Goal: Task Accomplishment & Management: Manage account settings

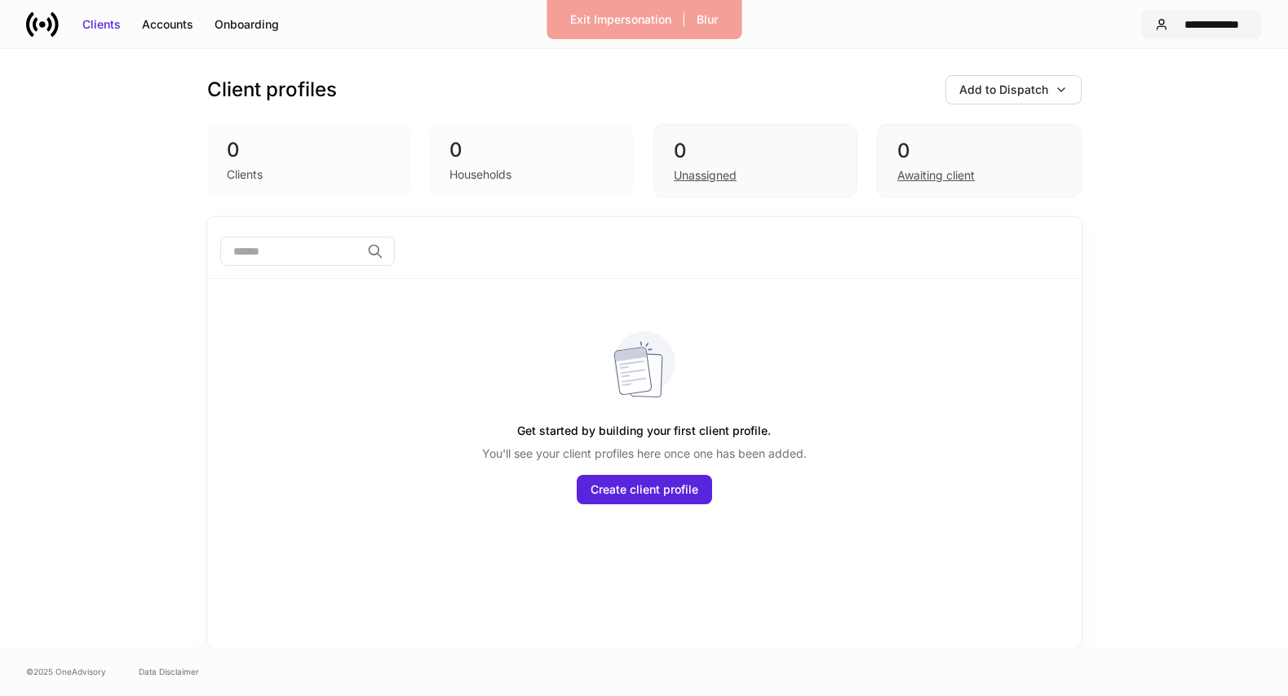
click at [1213, 23] on div "**********" at bounding box center [1211, 24] width 73 height 16
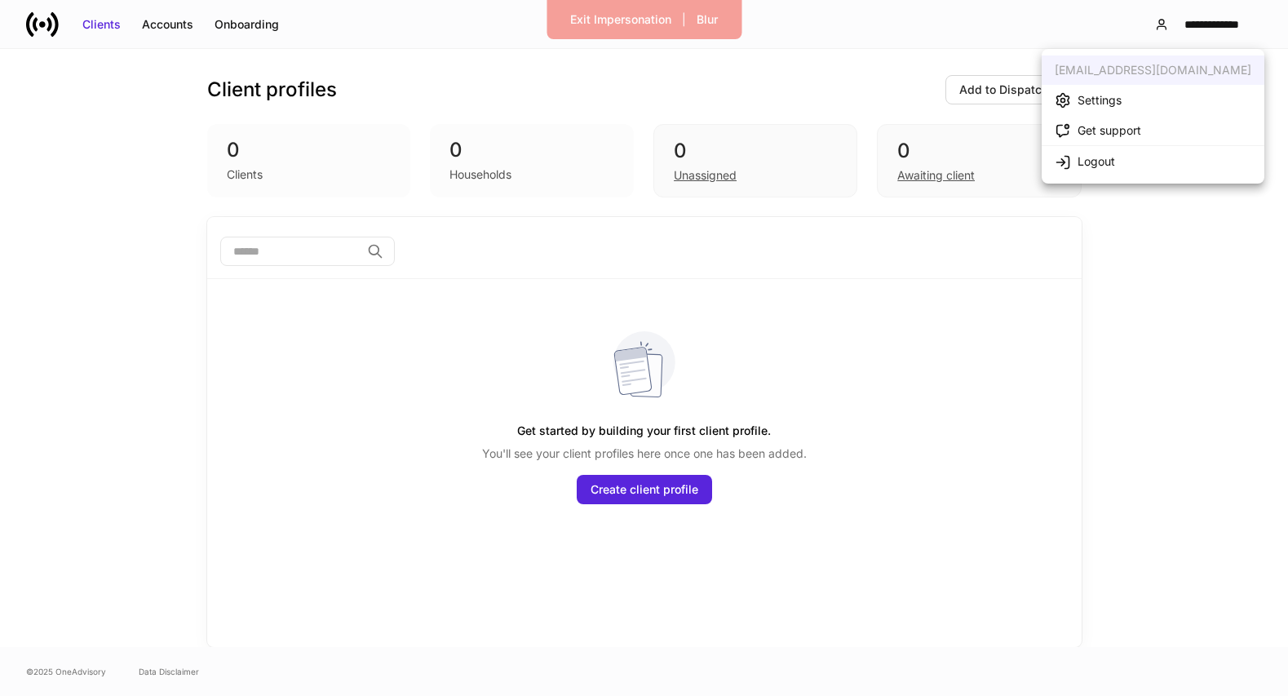
click at [1157, 98] on li "Settings" at bounding box center [1153, 100] width 223 height 30
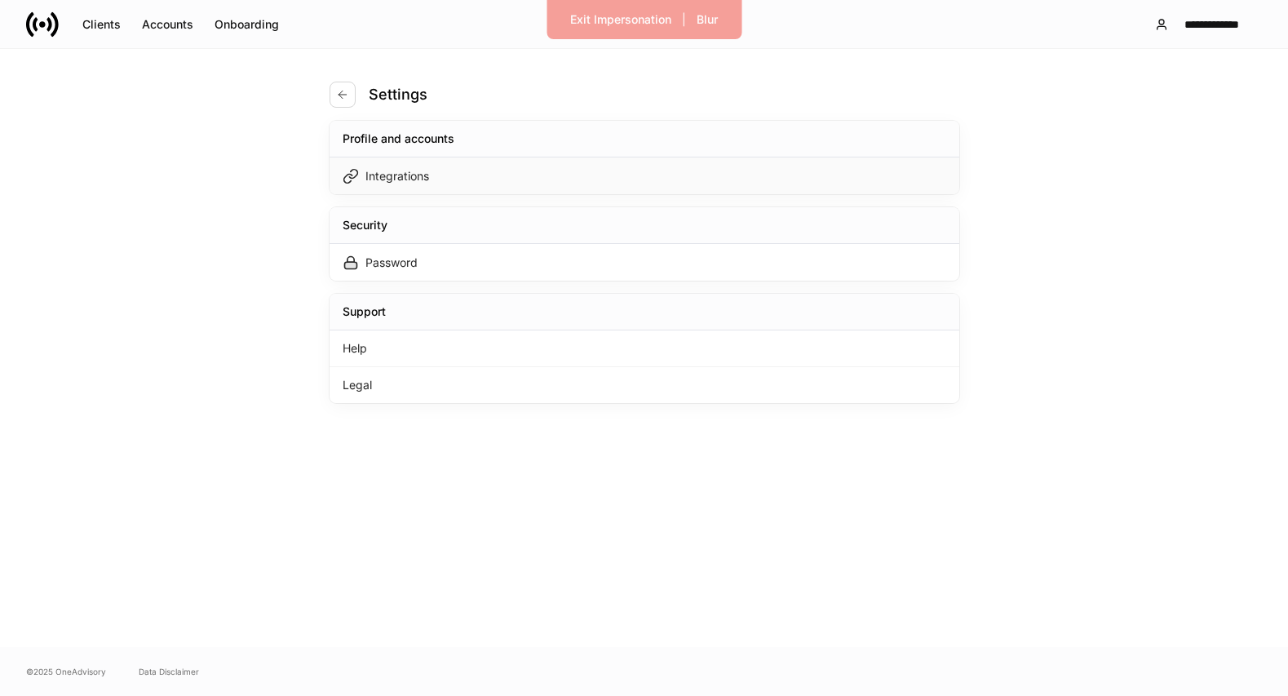
click at [680, 171] on div "Integrations" at bounding box center [645, 175] width 630 height 37
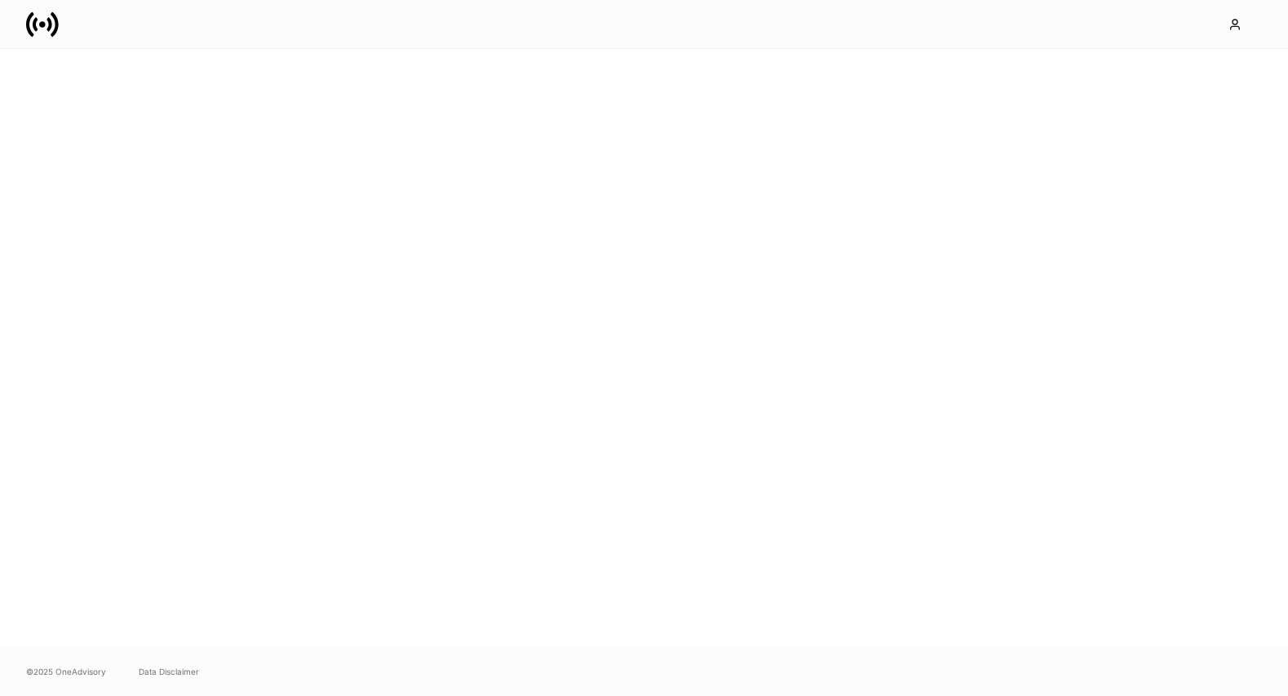
click at [565, 447] on div at bounding box center [644, 348] width 1288 height 598
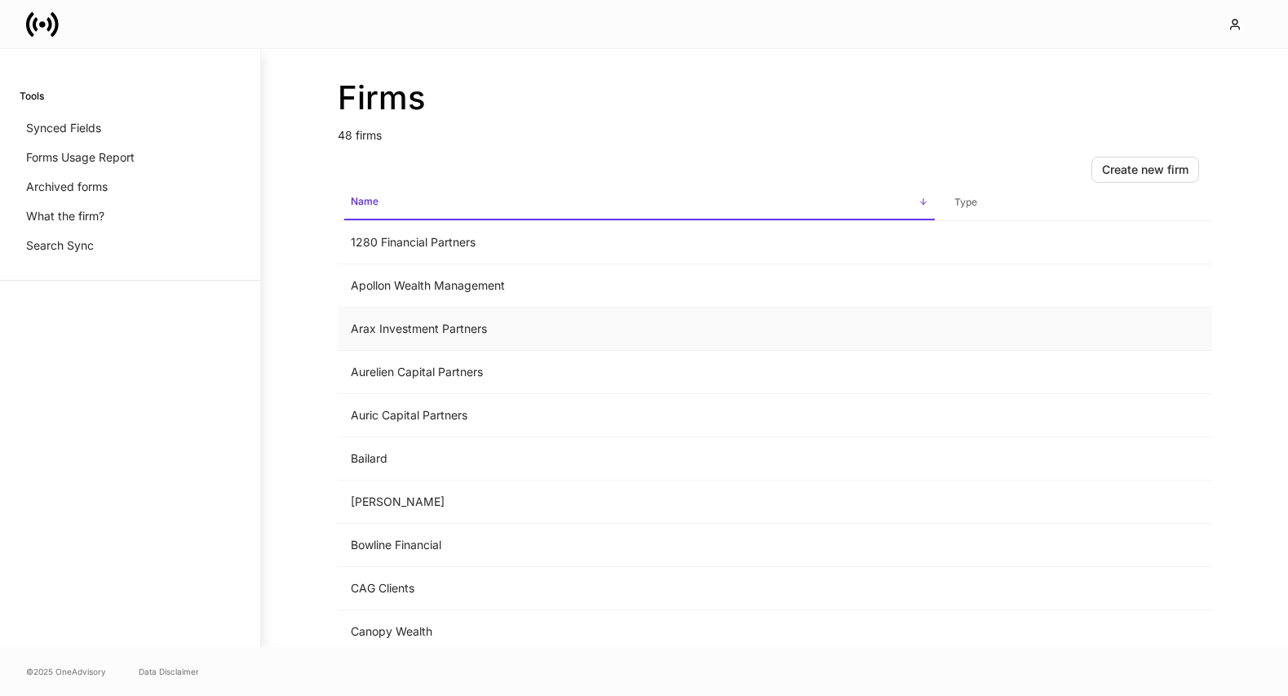
scroll to position [25, 0]
click at [474, 403] on td "Auric Capital Partners" at bounding box center [640, 413] width 604 height 43
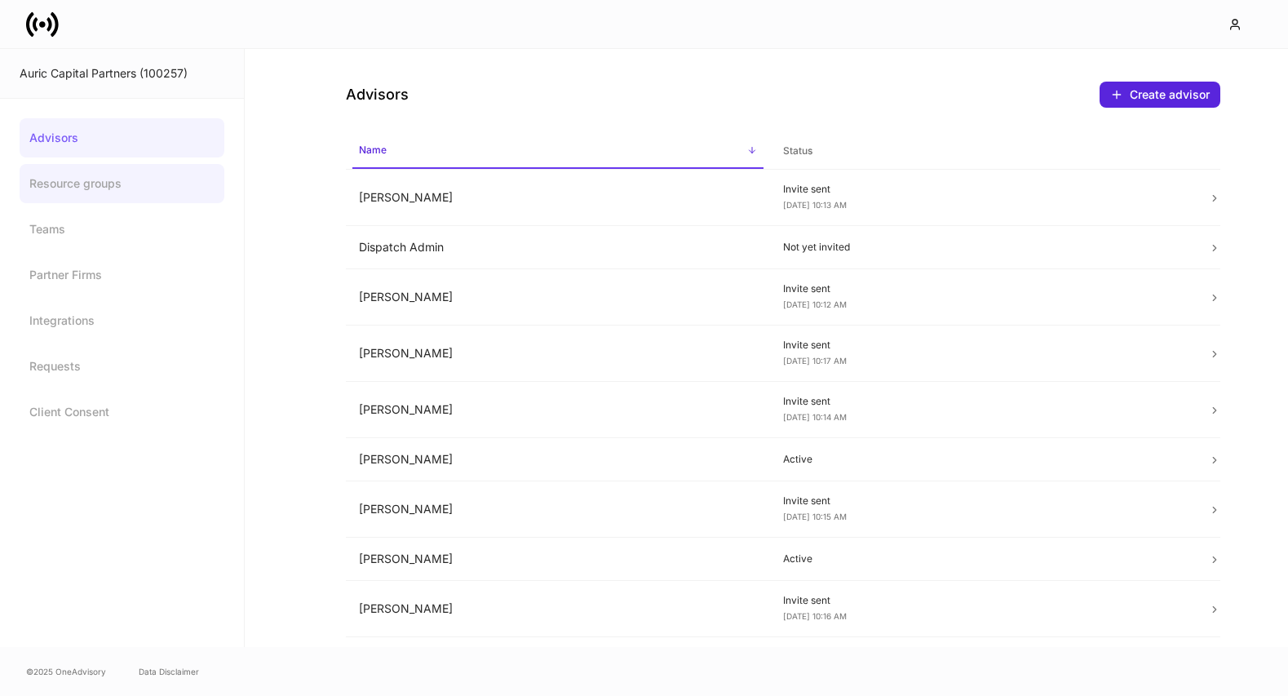
click at [159, 183] on link "Resource groups" at bounding box center [122, 183] width 205 height 39
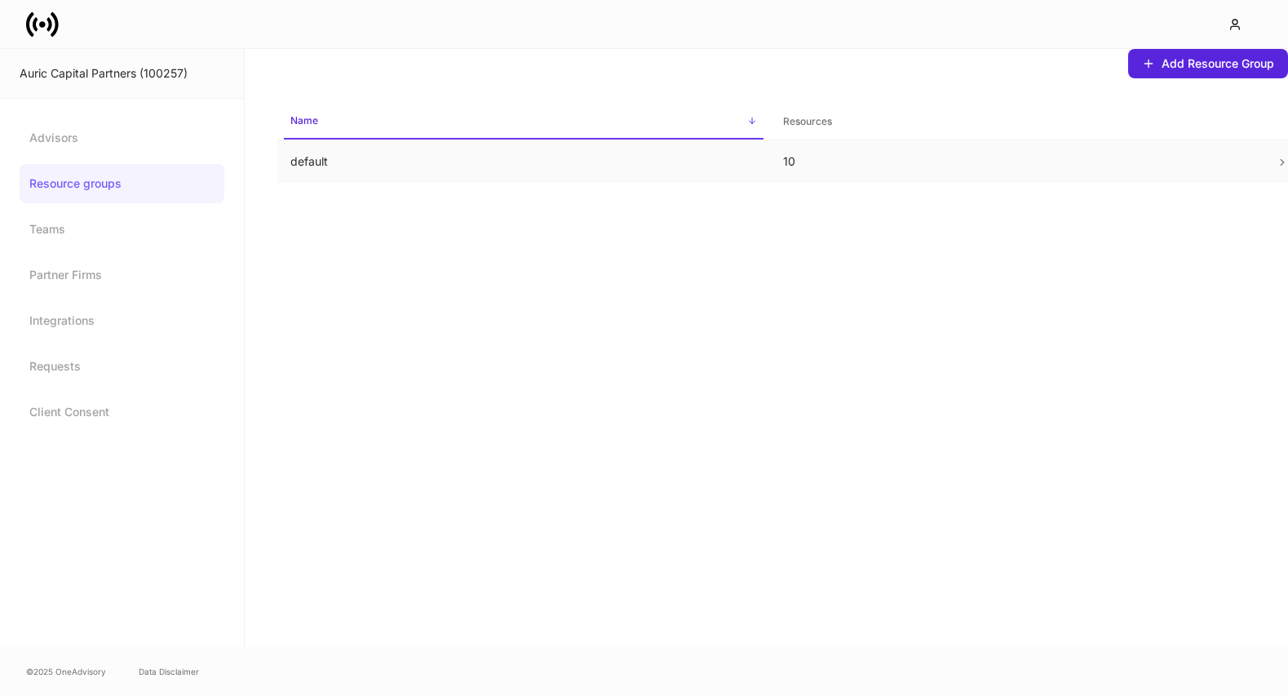
click at [330, 157] on p "default" at bounding box center [523, 161] width 467 height 16
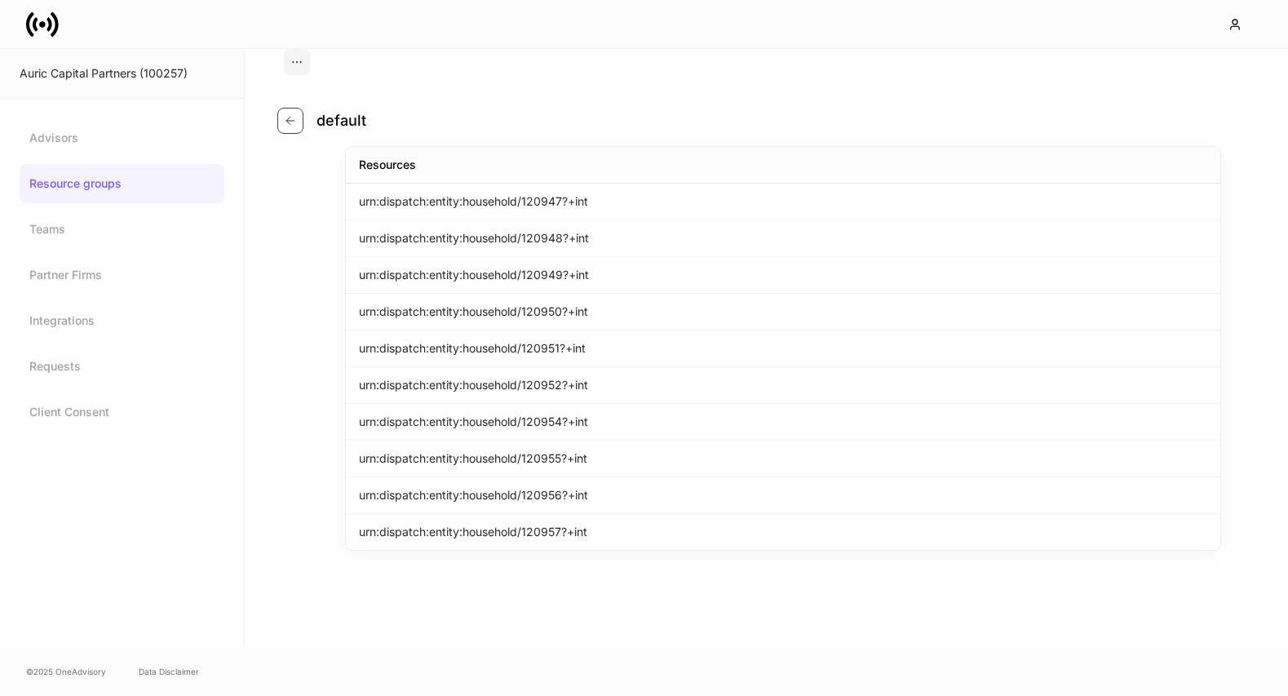
click at [288, 126] on icon "button" at bounding box center [290, 120] width 13 height 13
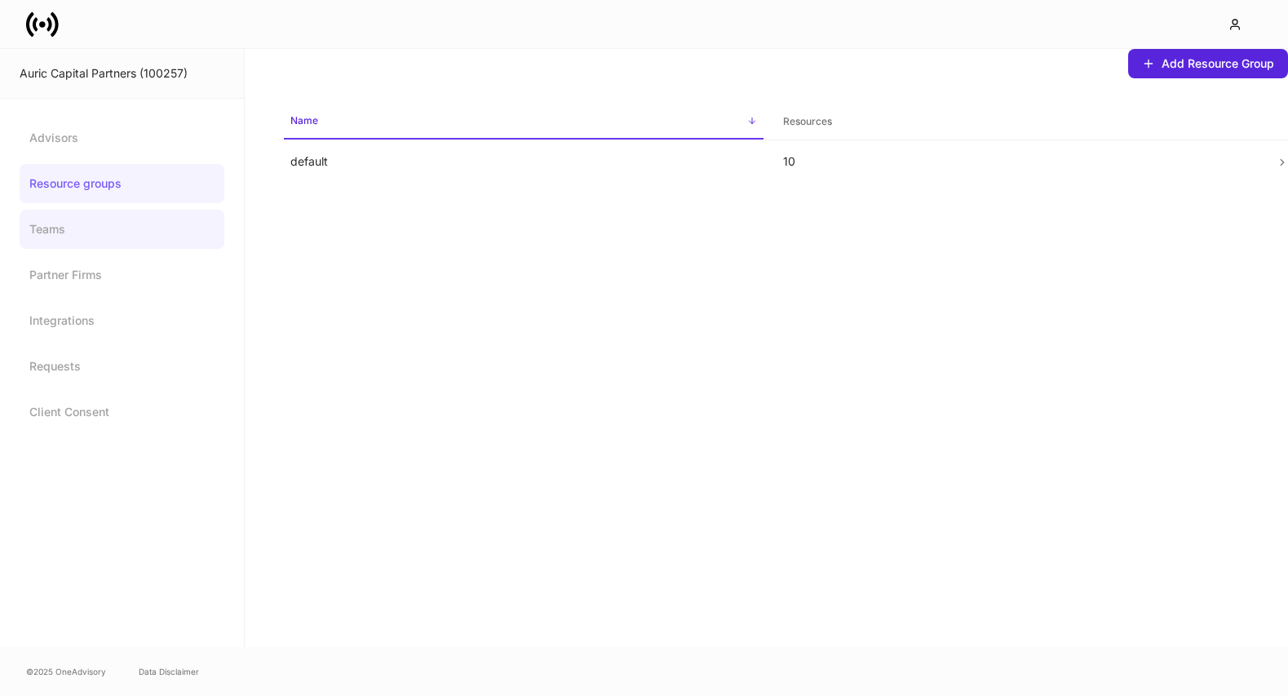
click at [143, 215] on link "Teams" at bounding box center [122, 229] width 205 height 39
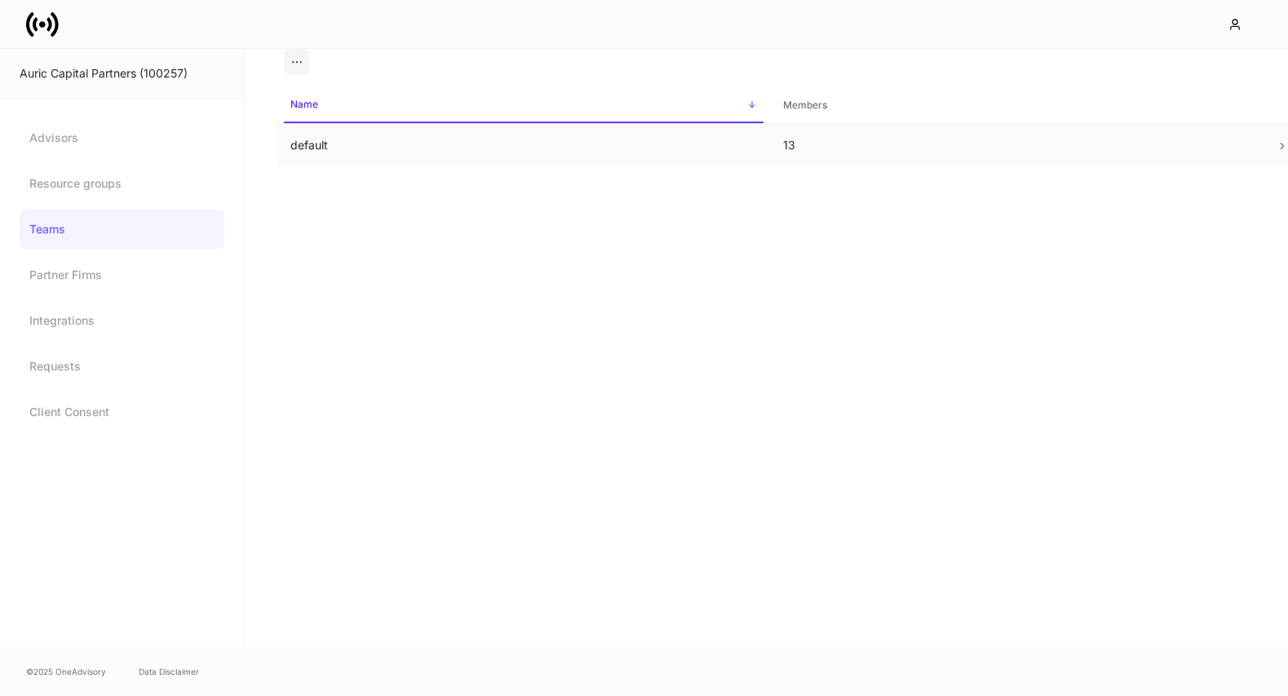
click at [303, 144] on td "default" at bounding box center [523, 145] width 493 height 43
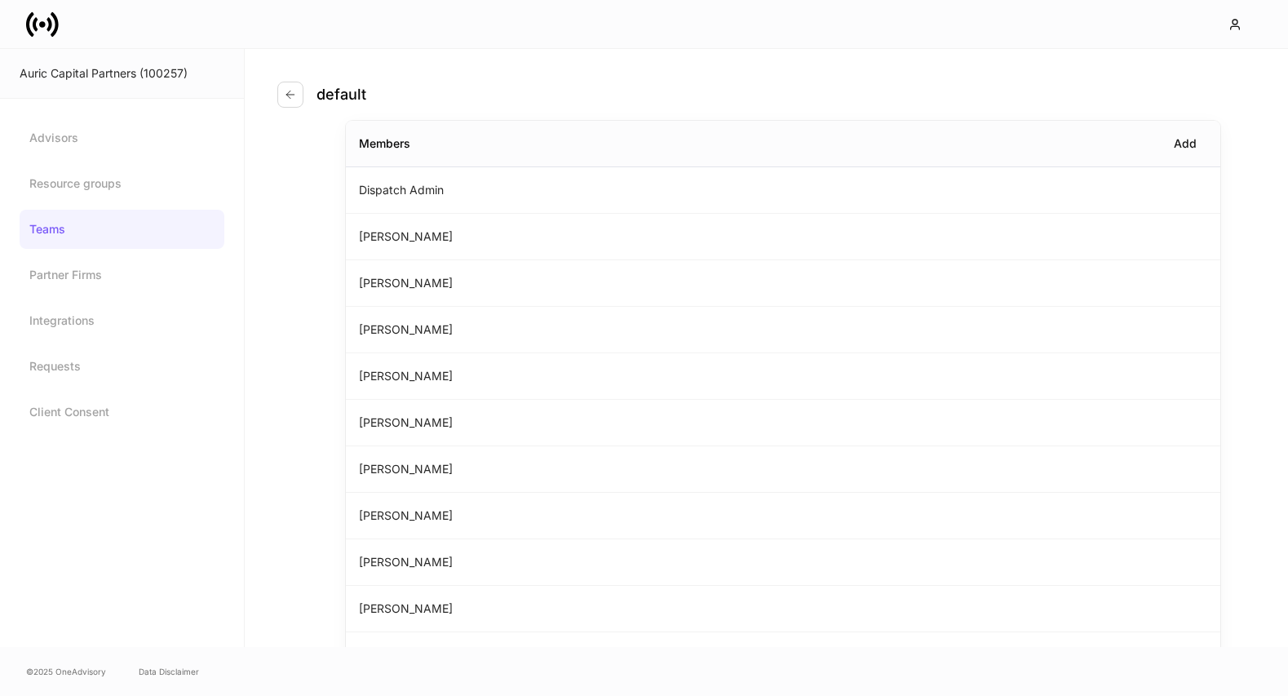
scroll to position [219, 0]
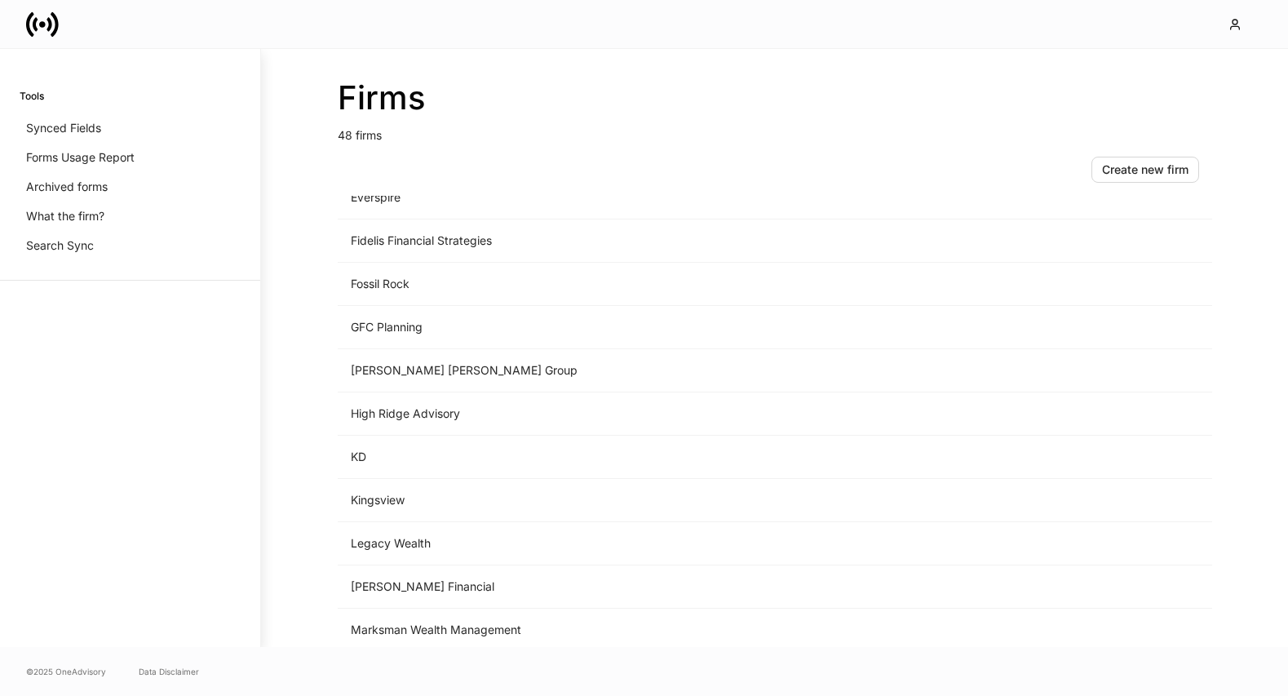
scroll to position [1158, 0]
click at [523, 329] on td "GFC Planning" at bounding box center [640, 328] width 604 height 43
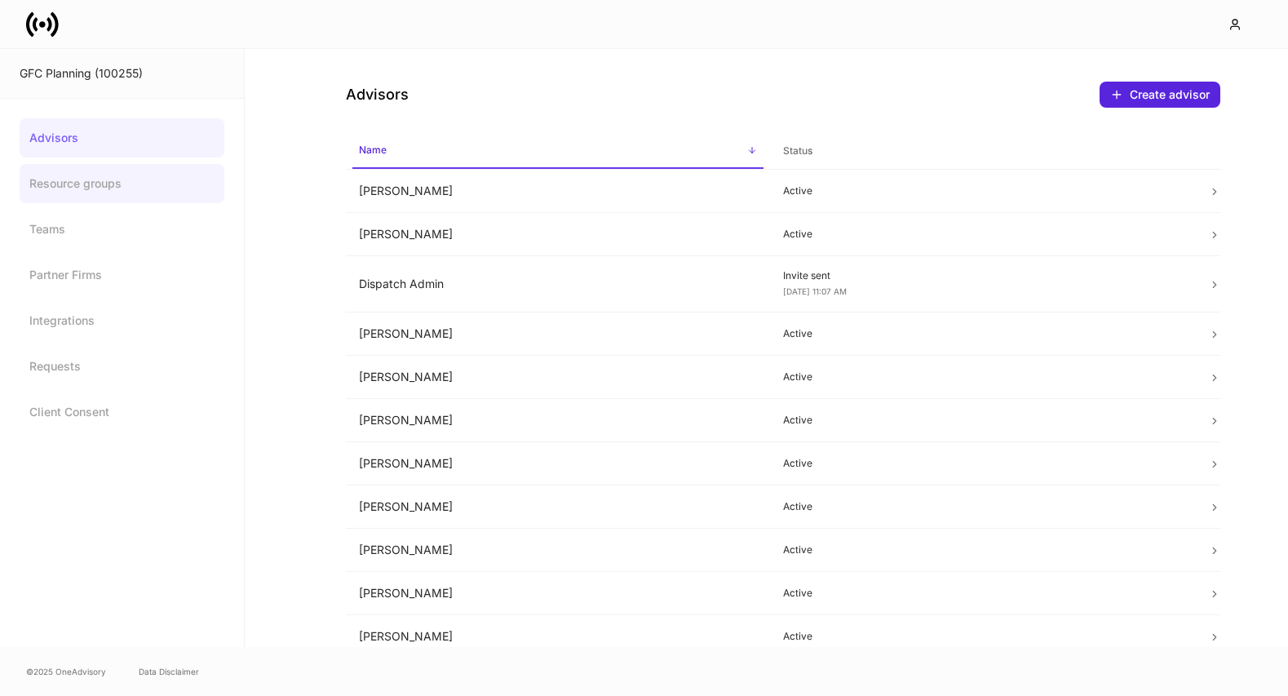
click at [138, 192] on link "Resource groups" at bounding box center [122, 183] width 205 height 39
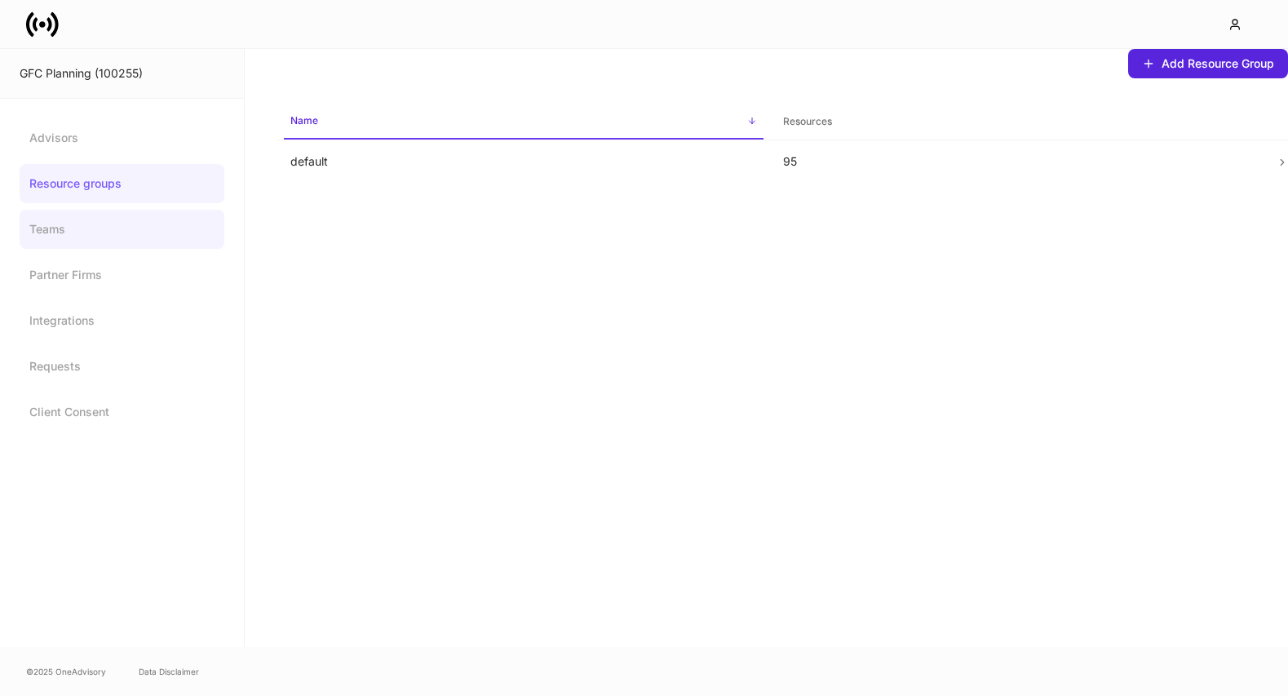
click at [114, 223] on link "Teams" at bounding box center [122, 229] width 205 height 39
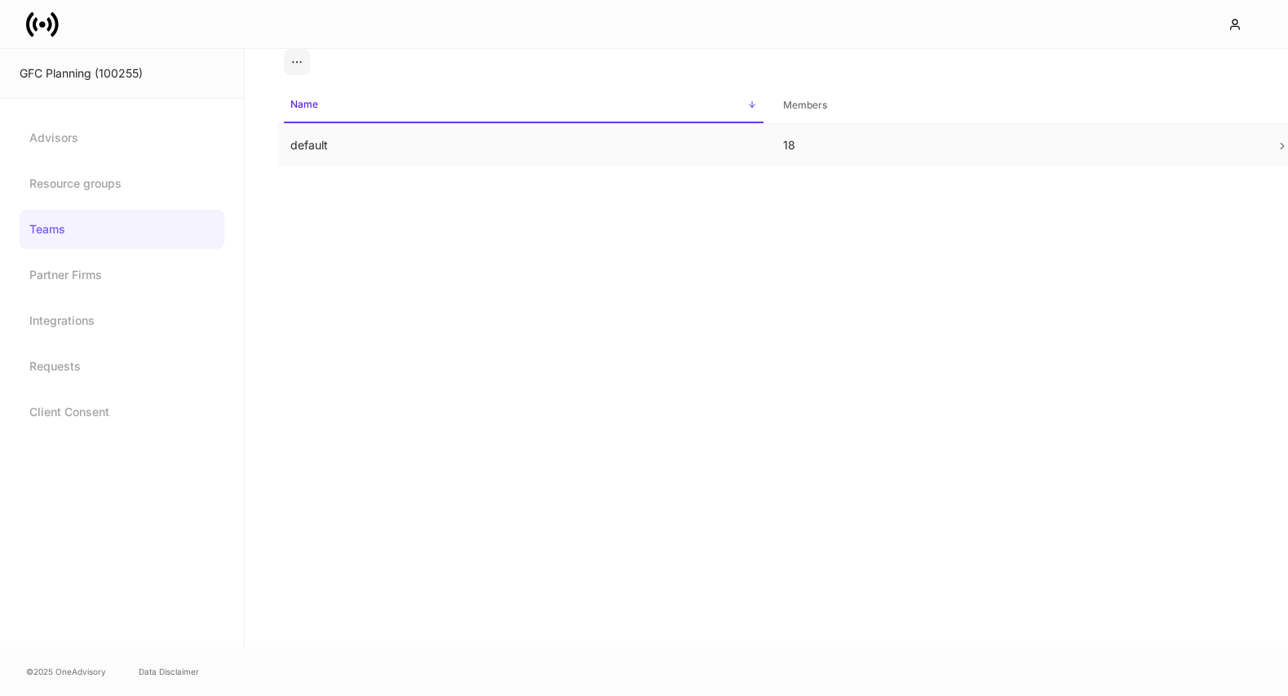
click at [374, 139] on td "default" at bounding box center [523, 145] width 493 height 43
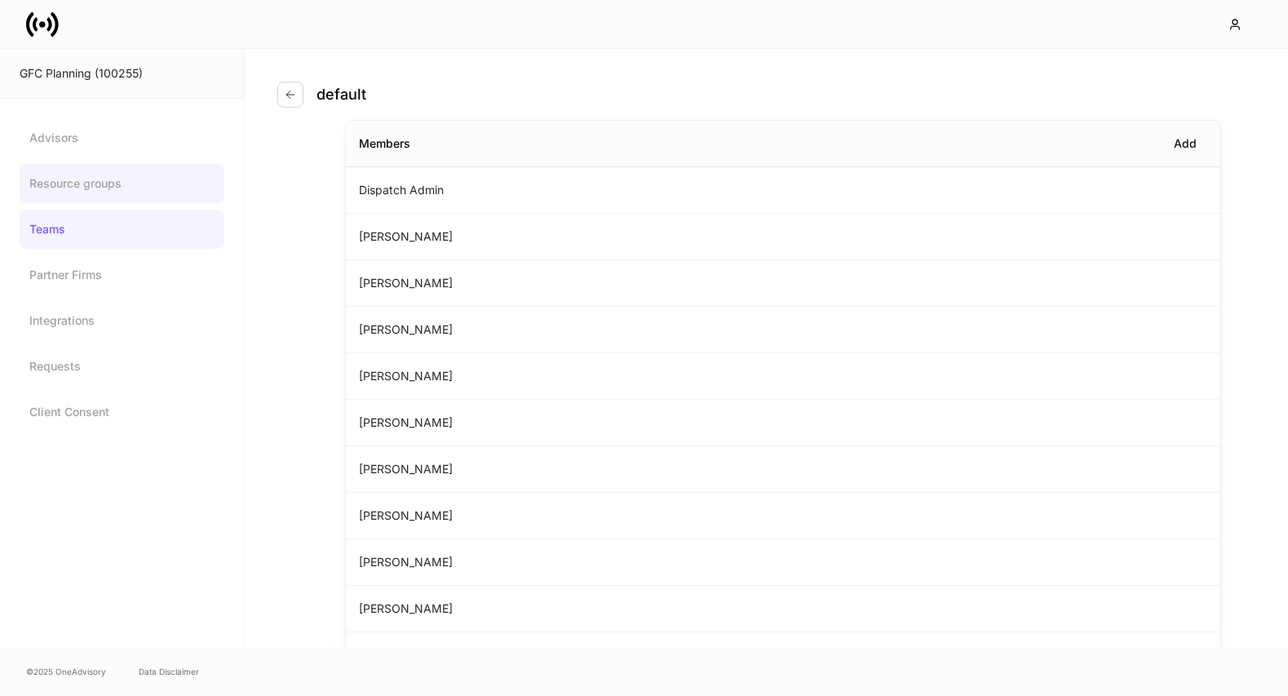
click at [126, 180] on link "Resource groups" at bounding box center [122, 183] width 205 height 39
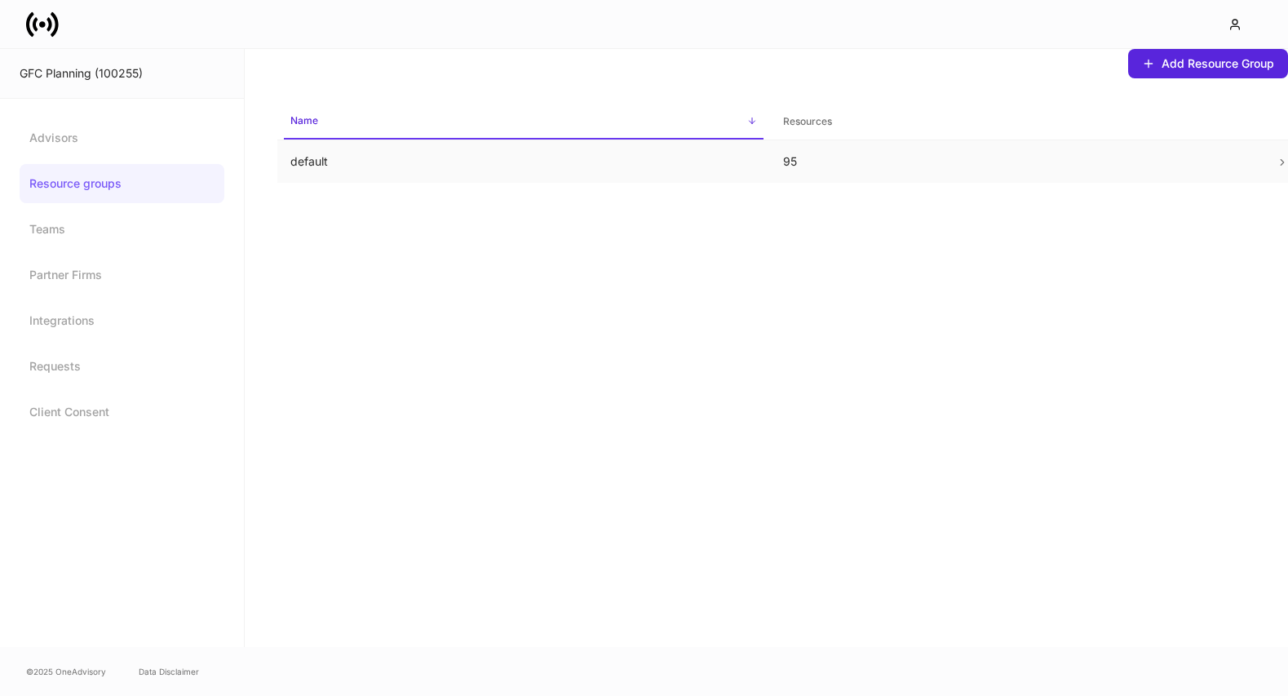
click at [369, 178] on td "default" at bounding box center [523, 161] width 493 height 43
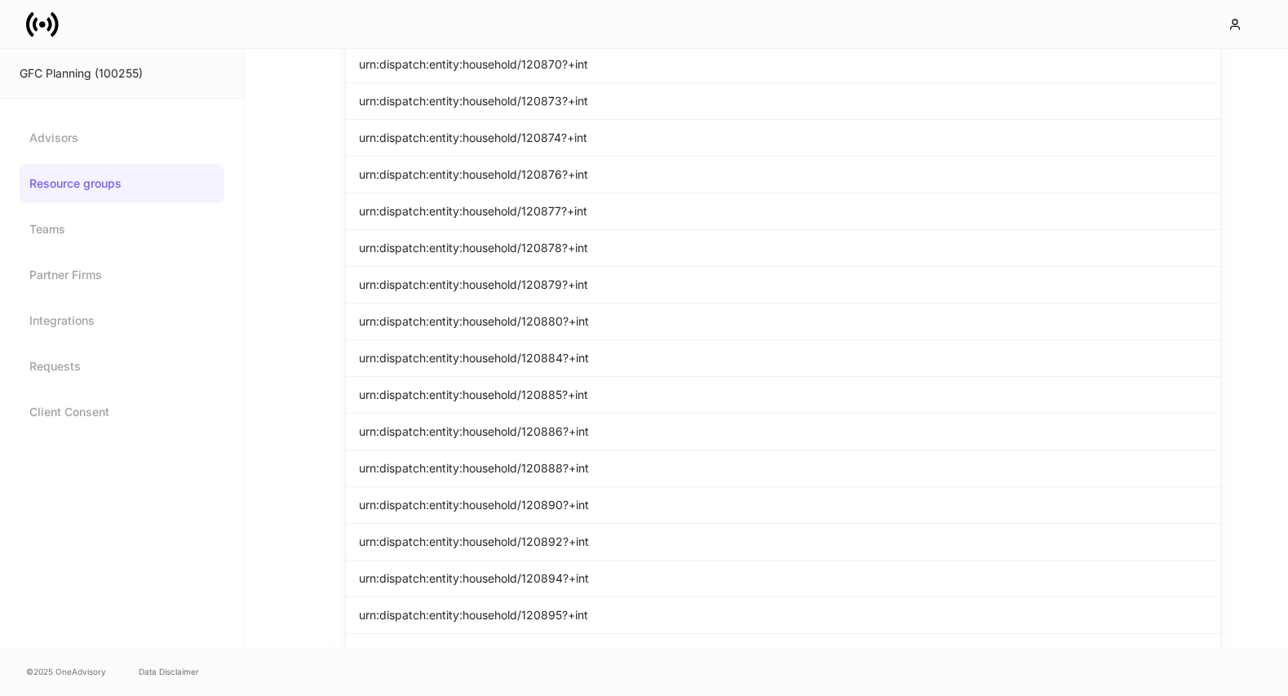
scroll to position [3023, 0]
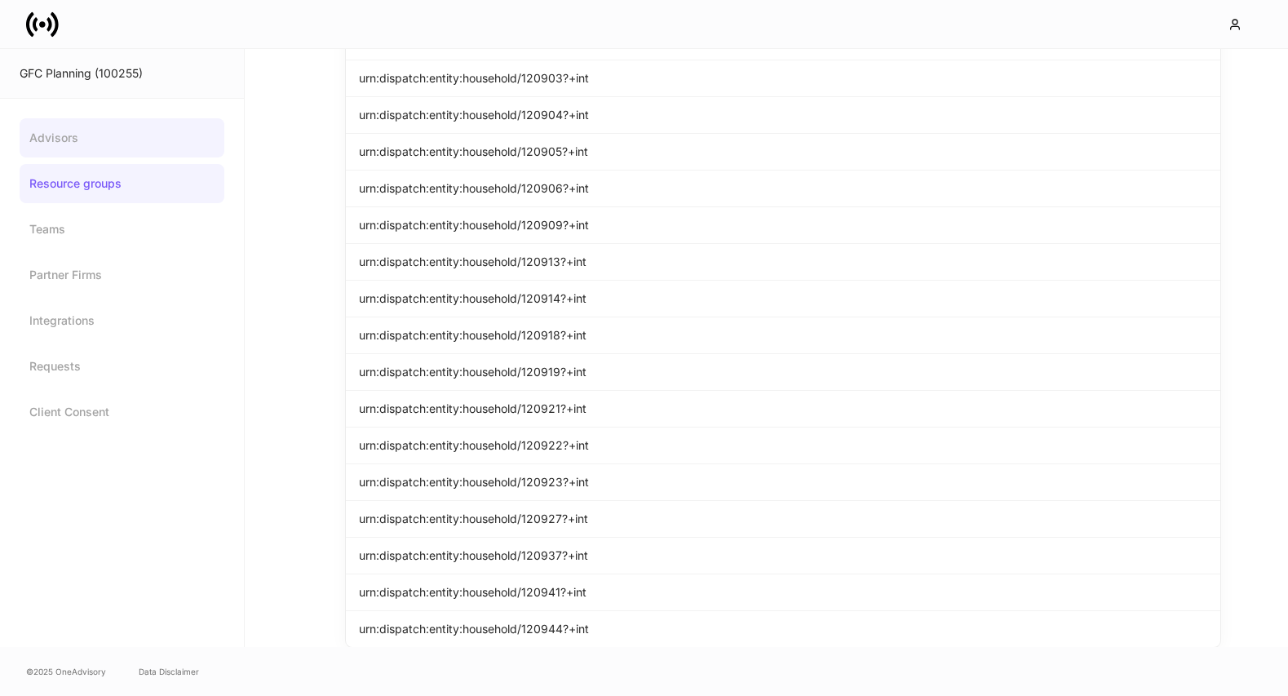
click at [88, 134] on link "Advisors" at bounding box center [122, 137] width 205 height 39
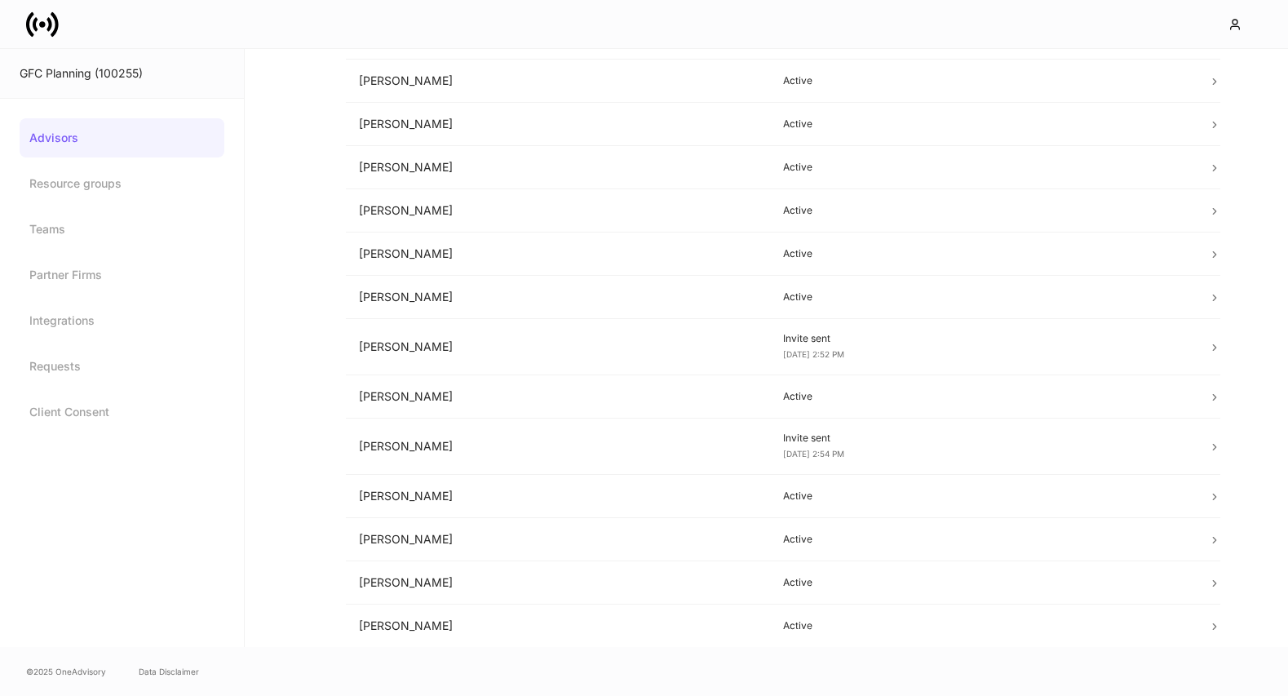
scroll to position [339, 0]
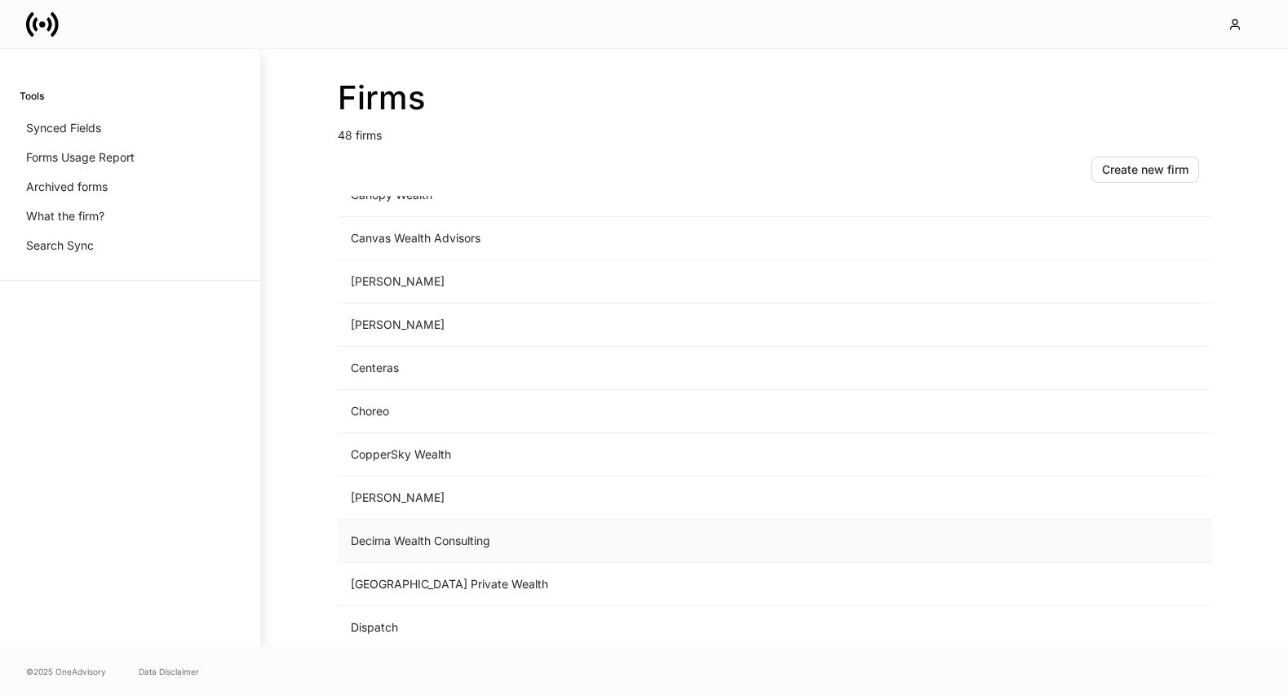
scroll to position [543, 0]
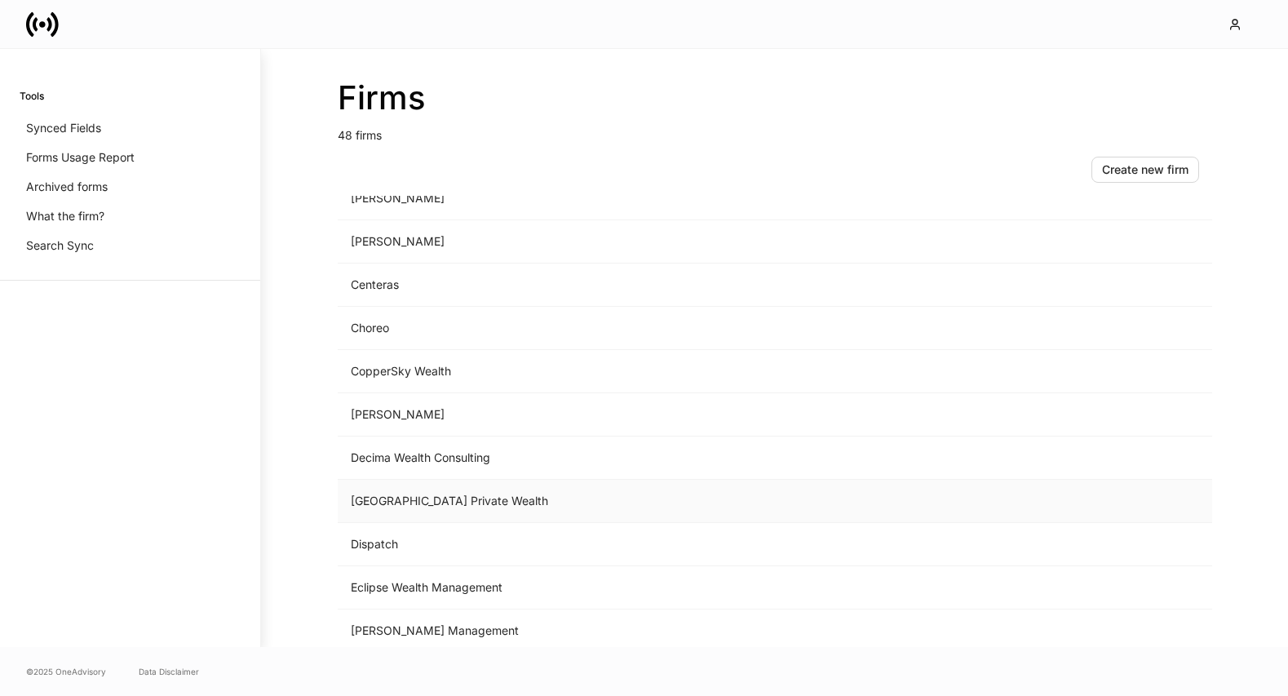
click at [521, 497] on td "[GEOGRAPHIC_DATA] Private Wealth" at bounding box center [640, 501] width 604 height 43
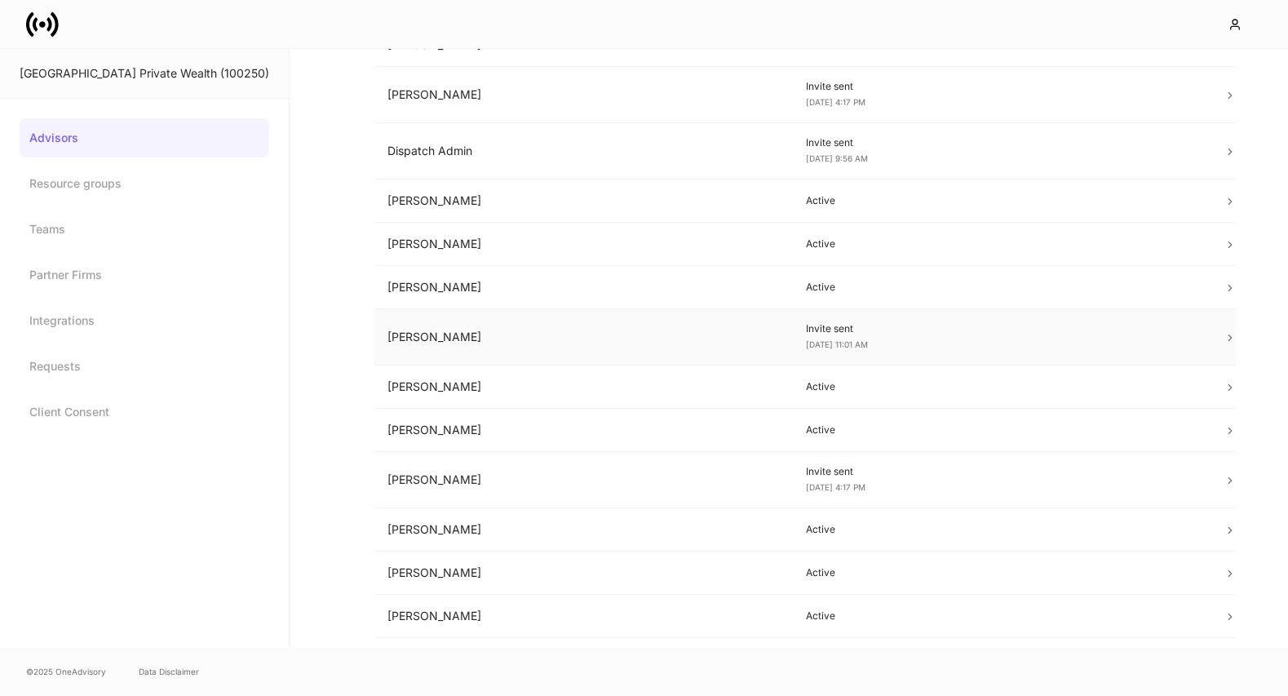
scroll to position [396, 0]
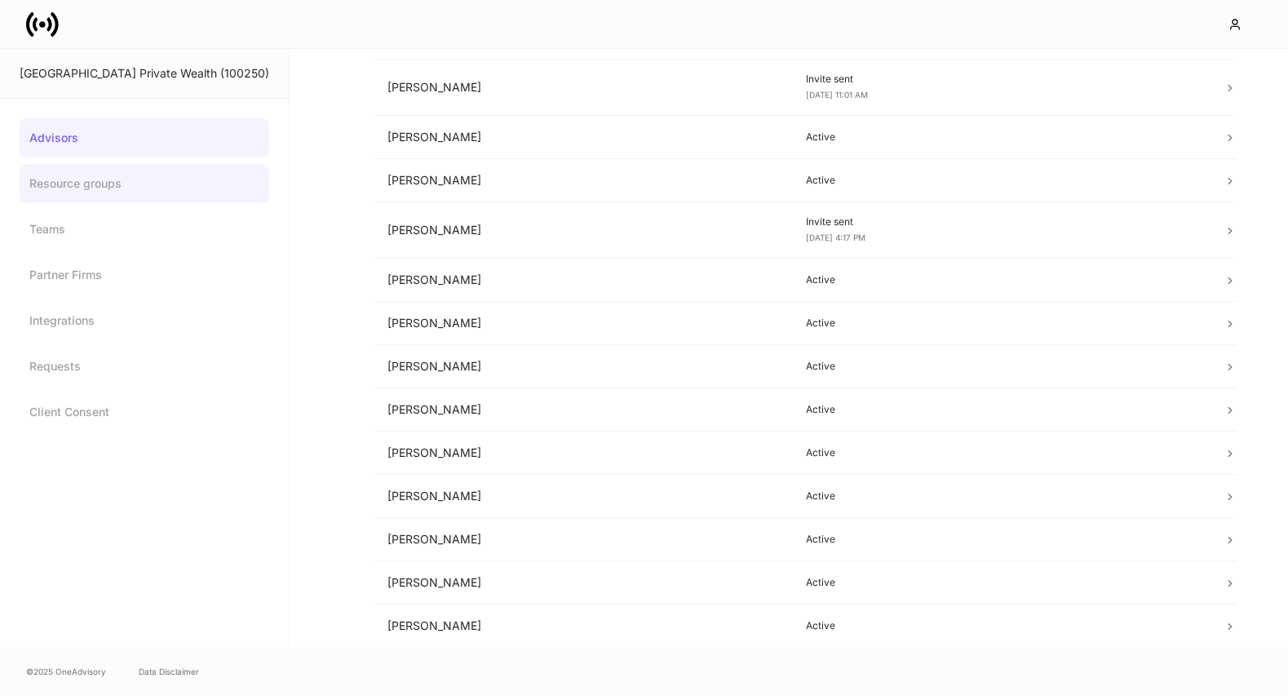
click at [117, 191] on link "Resource groups" at bounding box center [145, 183] width 250 height 39
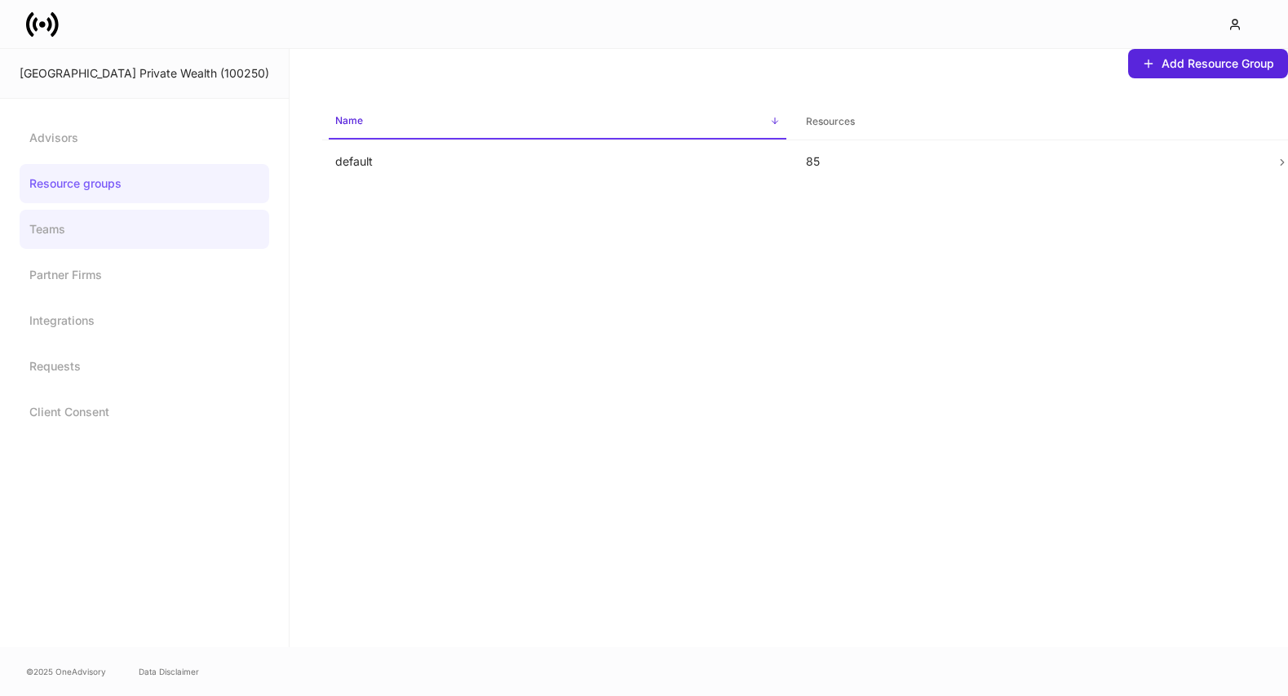
click at [108, 216] on link "Teams" at bounding box center [145, 229] width 250 height 39
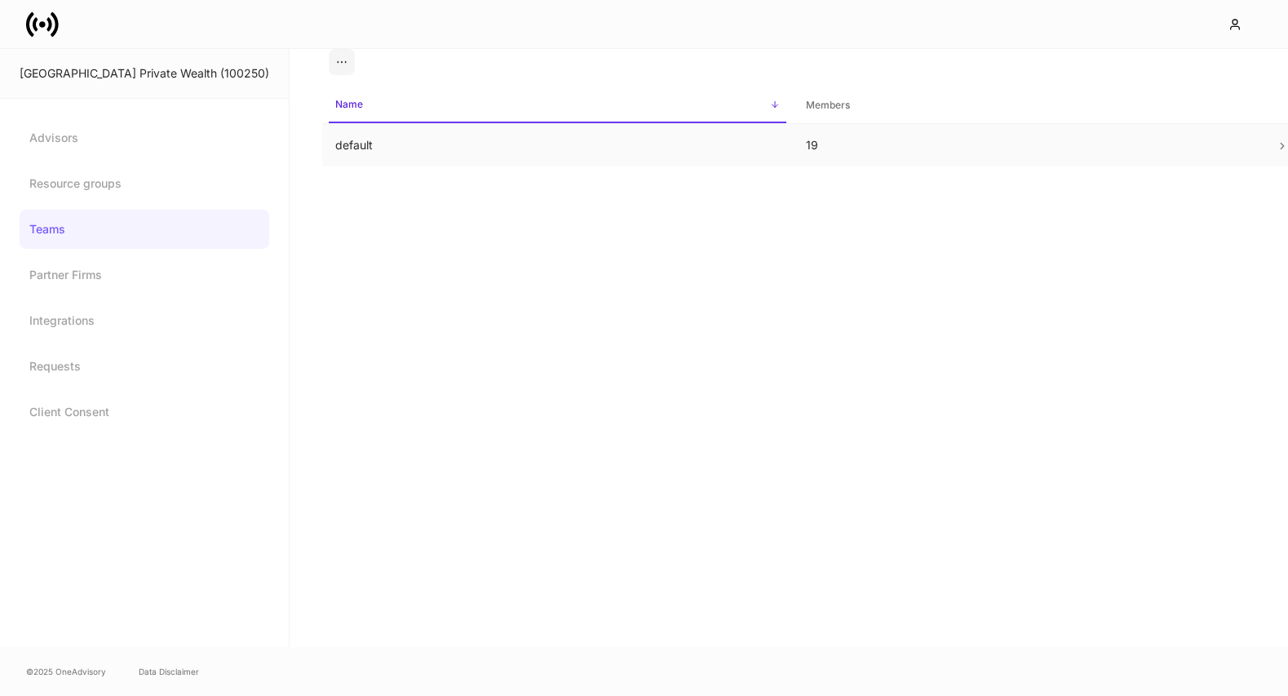
click at [370, 150] on td "default" at bounding box center [557, 145] width 471 height 43
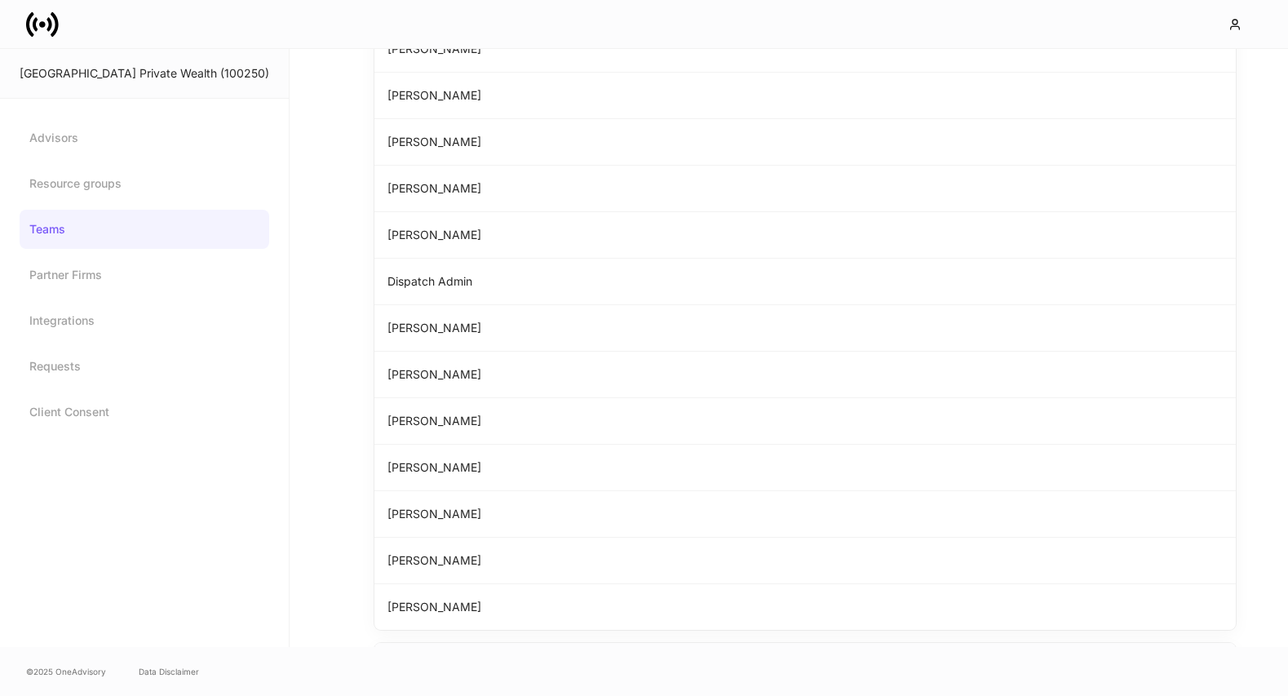
scroll to position [508, 0]
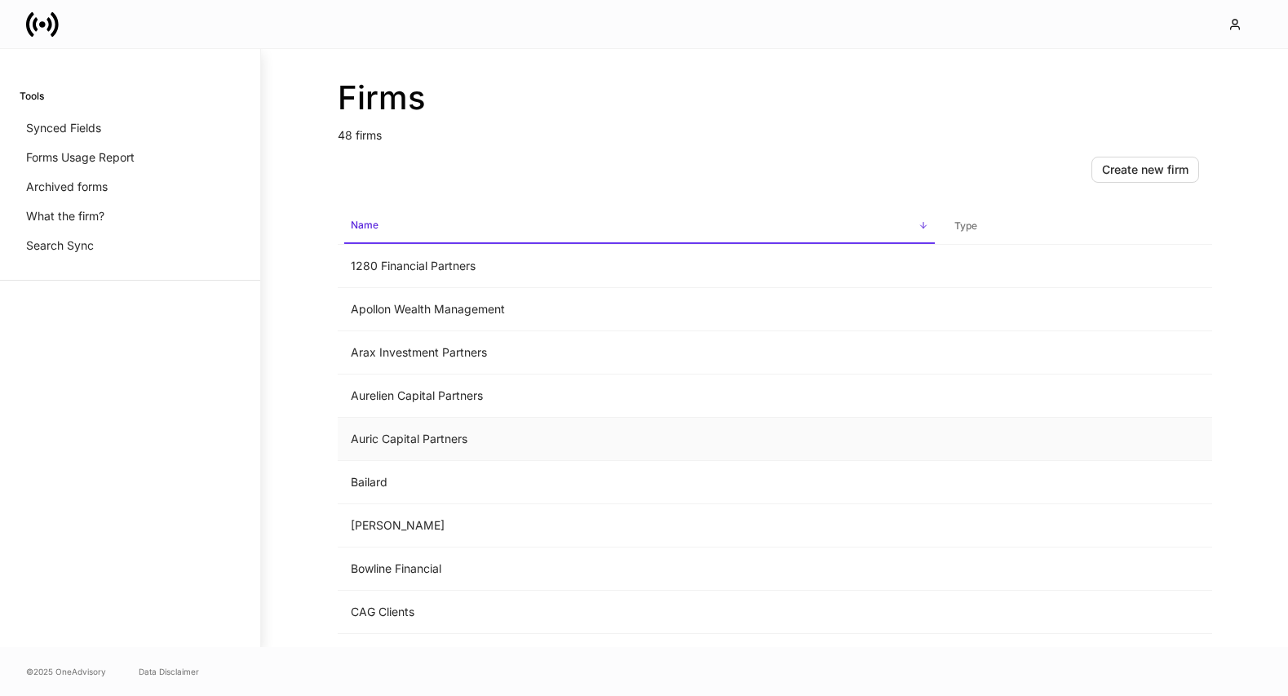
click at [449, 435] on td "Auric Capital Partners" at bounding box center [640, 439] width 604 height 43
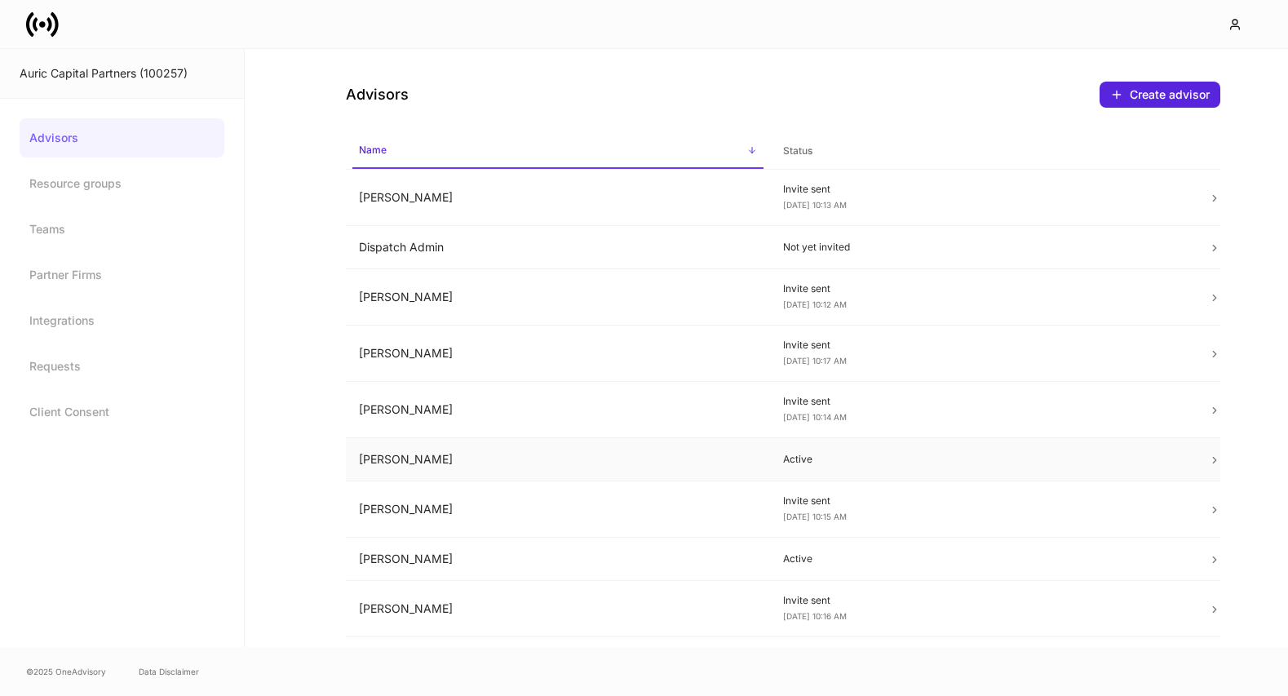
scroll to position [188, 0]
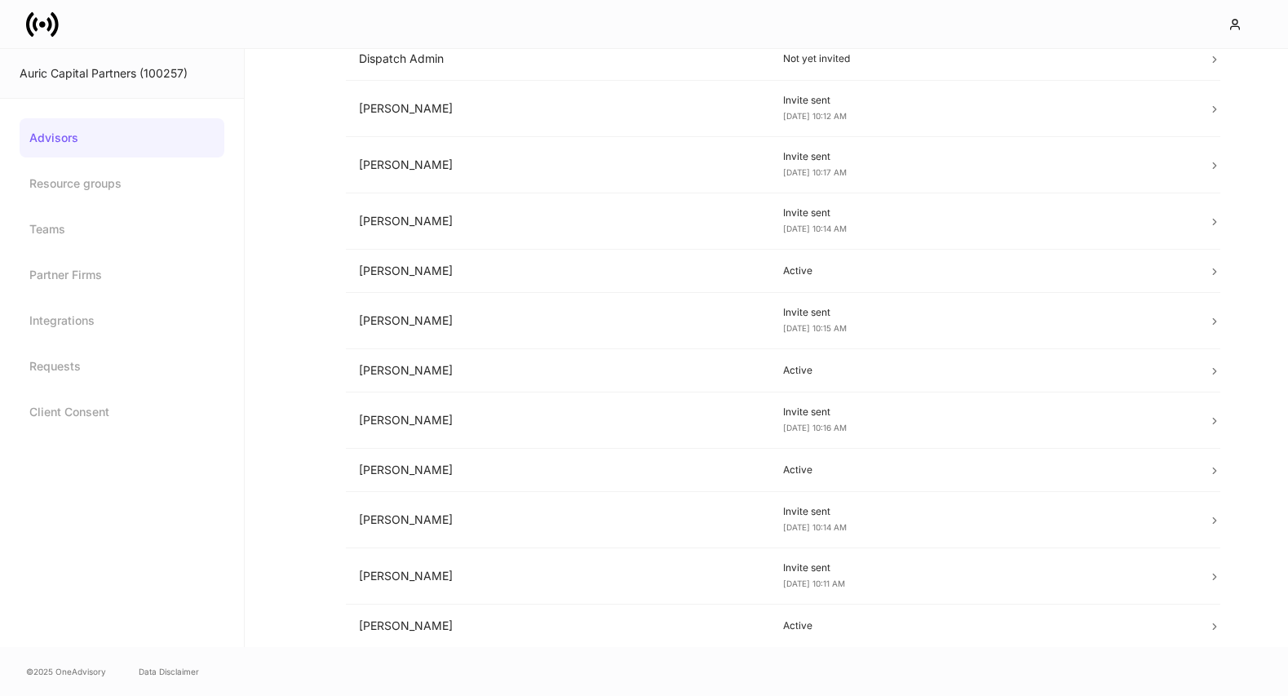
click at [126, 139] on link "Advisors" at bounding box center [122, 137] width 205 height 39
click at [123, 170] on link "Resource groups" at bounding box center [122, 183] width 205 height 39
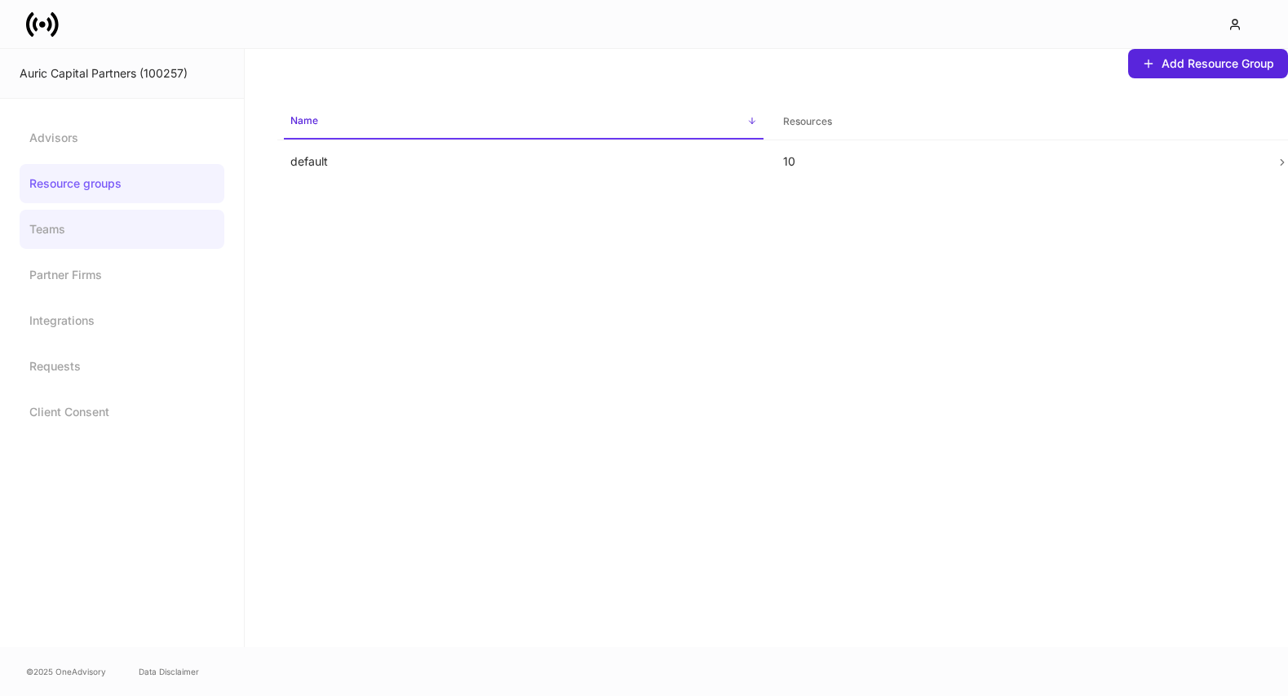
click at [143, 226] on link "Teams" at bounding box center [122, 229] width 205 height 39
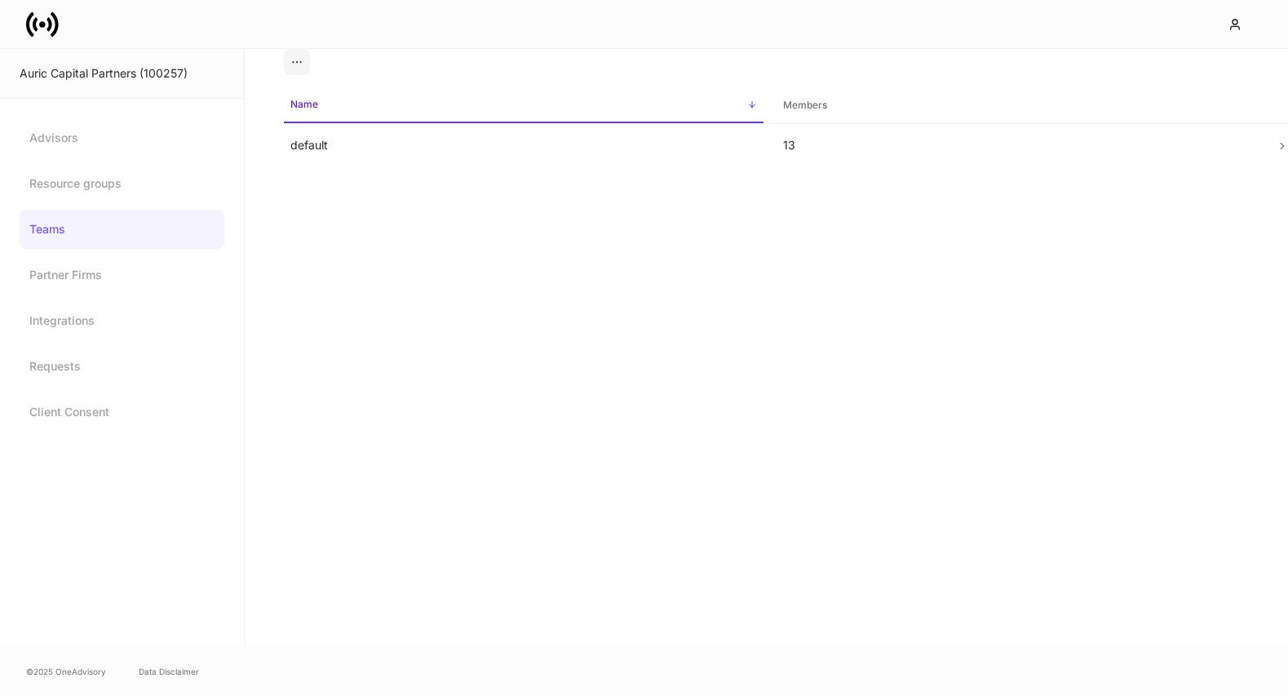
click at [404, 172] on div "Name sorted ascending Members default 13" at bounding box center [766, 348] width 1043 height 598
click at [393, 150] on td "default" at bounding box center [523, 145] width 493 height 43
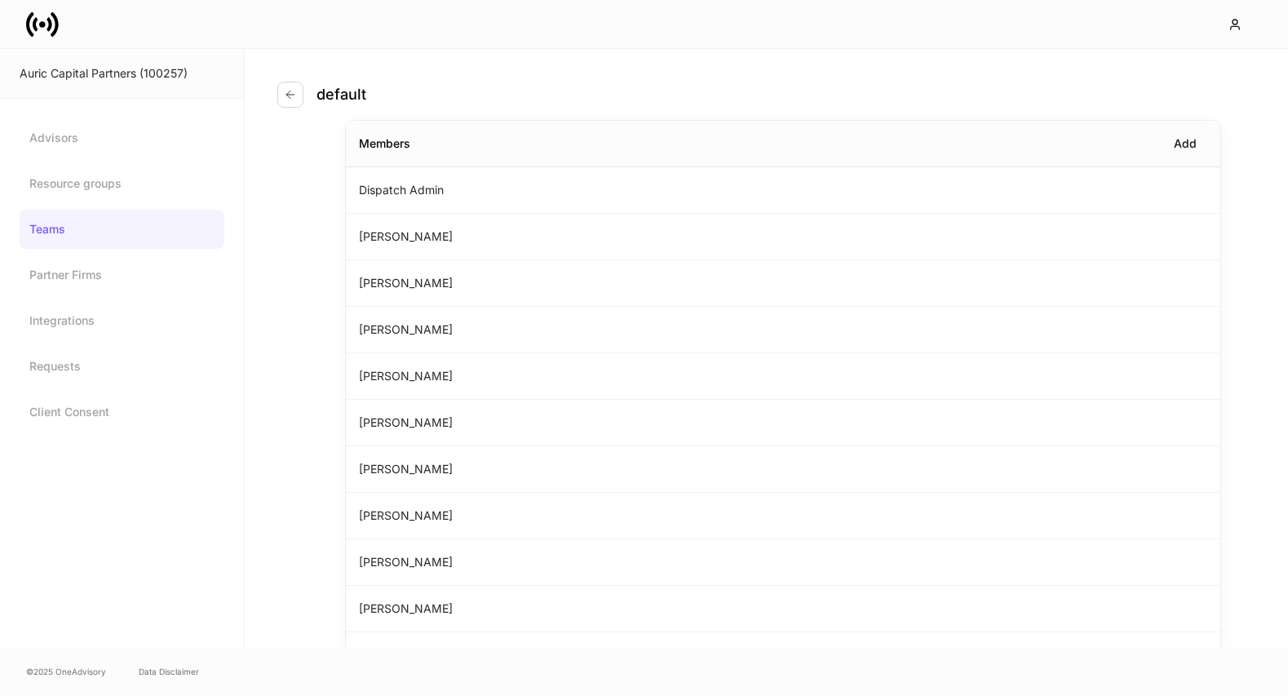
scroll to position [219, 0]
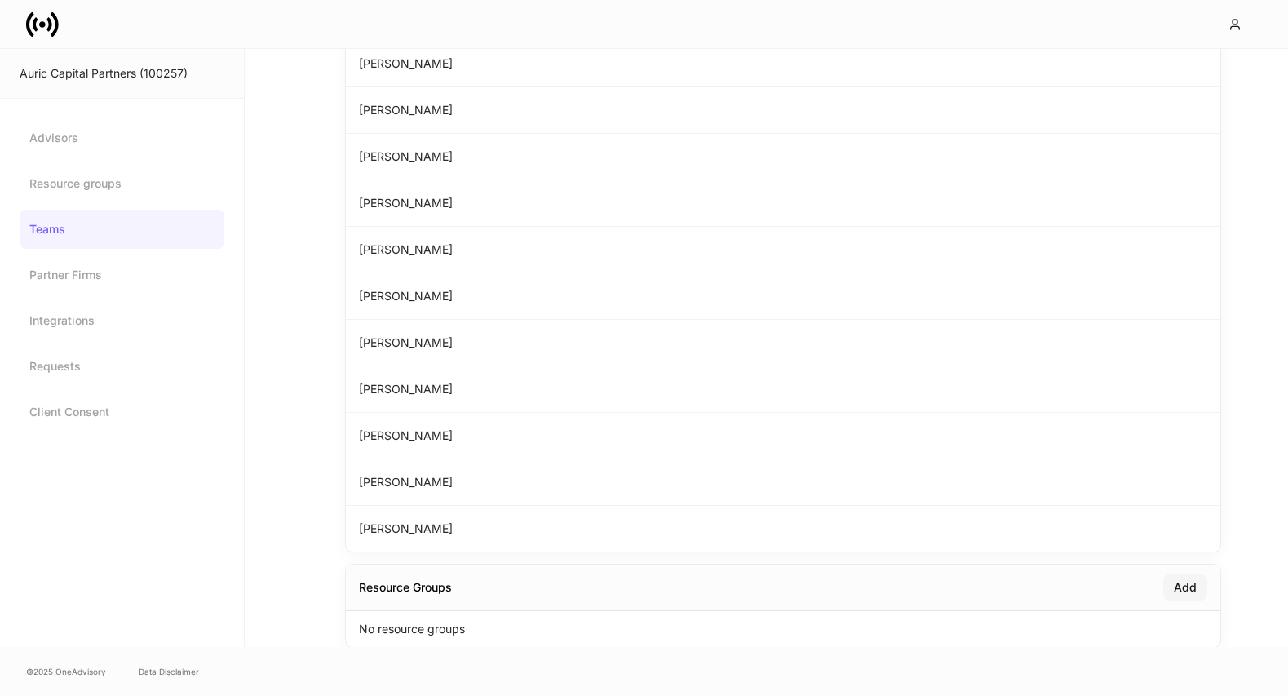
click at [1179, 591] on div "Add" at bounding box center [1185, 587] width 23 height 16
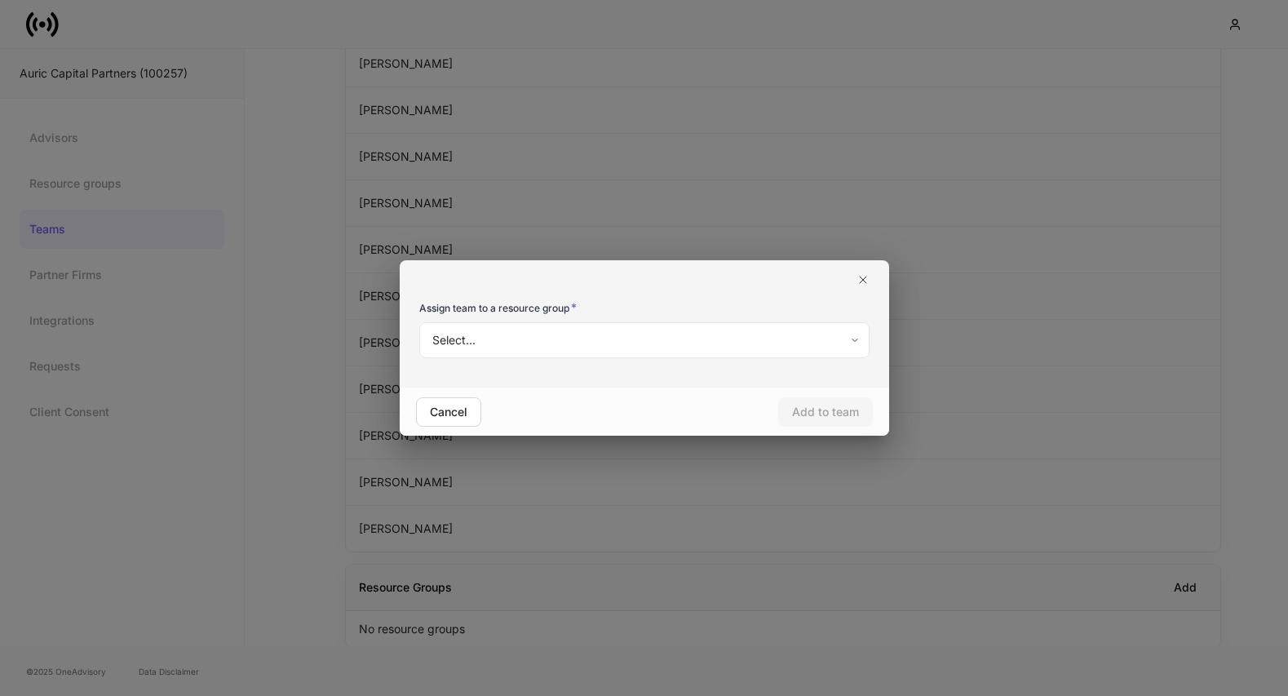
click at [622, 336] on body "Auric Capital Partners (100257) Advisors Resource groups Teams Partner Firms In…" at bounding box center [644, 348] width 1288 height 696
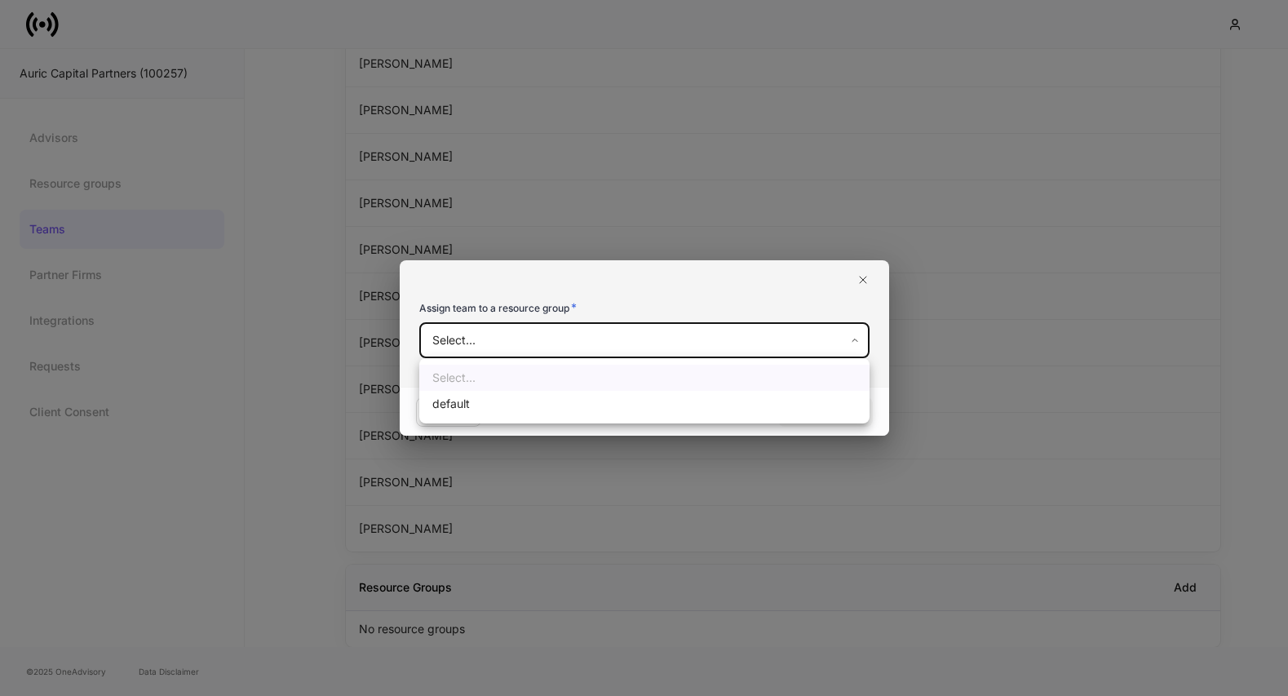
click at [595, 402] on li "default" at bounding box center [644, 404] width 450 height 26
type input "**********"
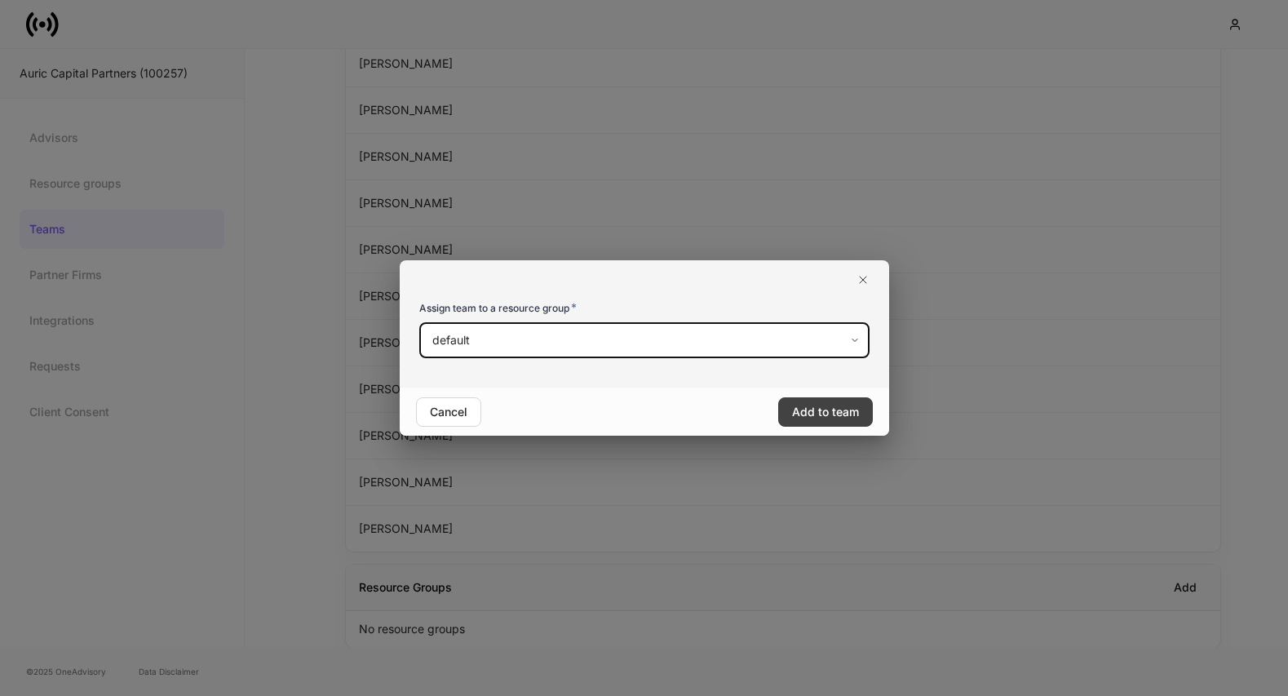
click at [816, 411] on div "Add to team" at bounding box center [825, 412] width 67 height 16
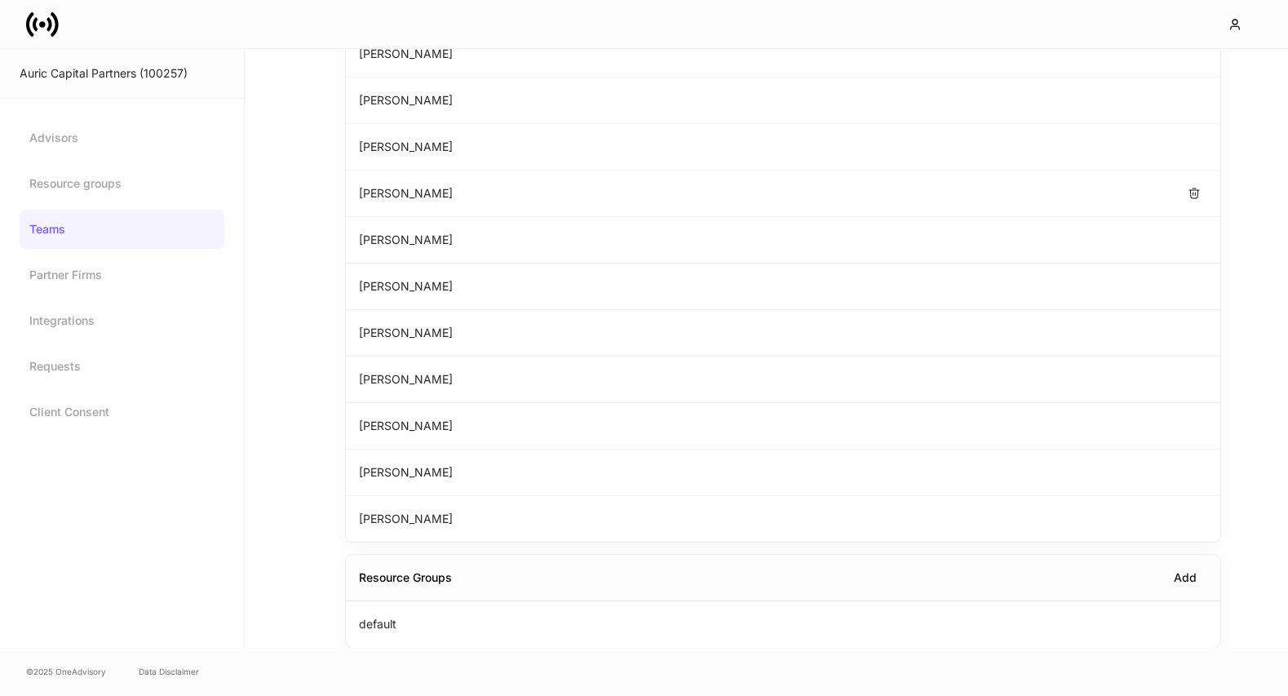
scroll to position [0, 0]
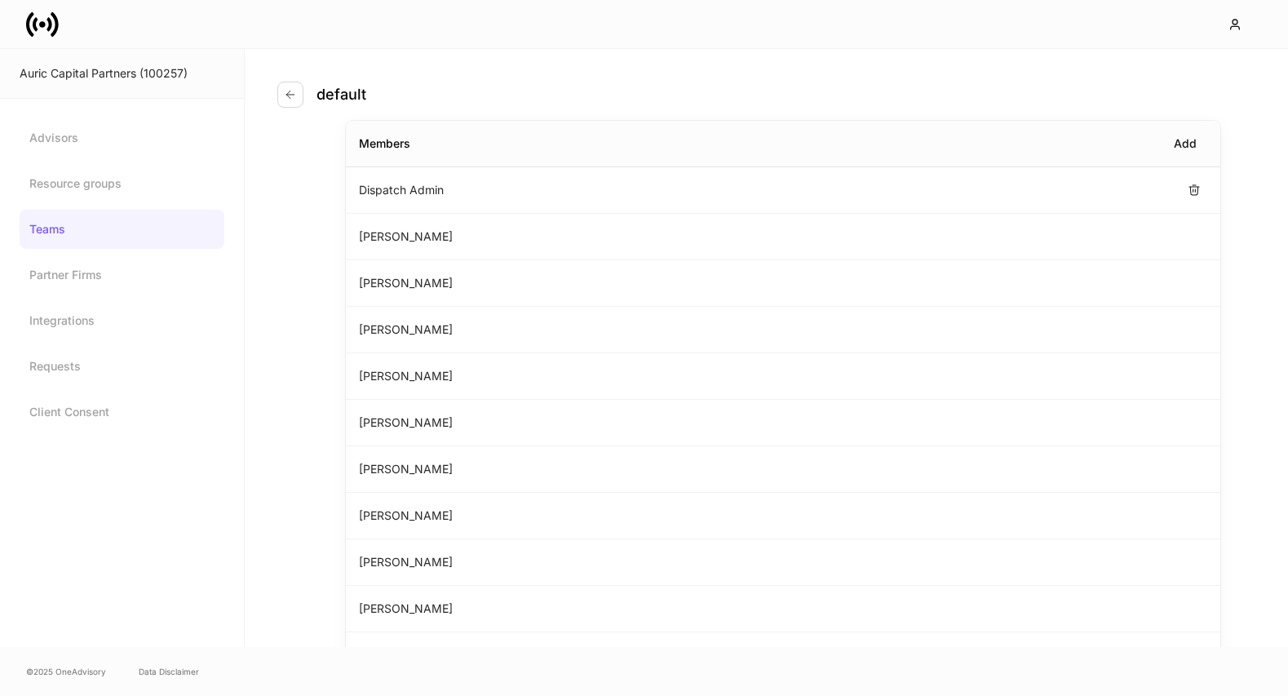
click at [430, 205] on div "Dispatch Admin" at bounding box center [783, 190] width 874 height 46
click at [428, 195] on p "Dispatch Admin" at bounding box center [401, 190] width 85 height 16
click at [1147, 198] on div "Dispatch Admin" at bounding box center [783, 190] width 874 height 46
click at [409, 193] on p "Dispatch Admin" at bounding box center [401, 190] width 85 height 16
click at [69, 140] on link "Advisors" at bounding box center [122, 137] width 205 height 39
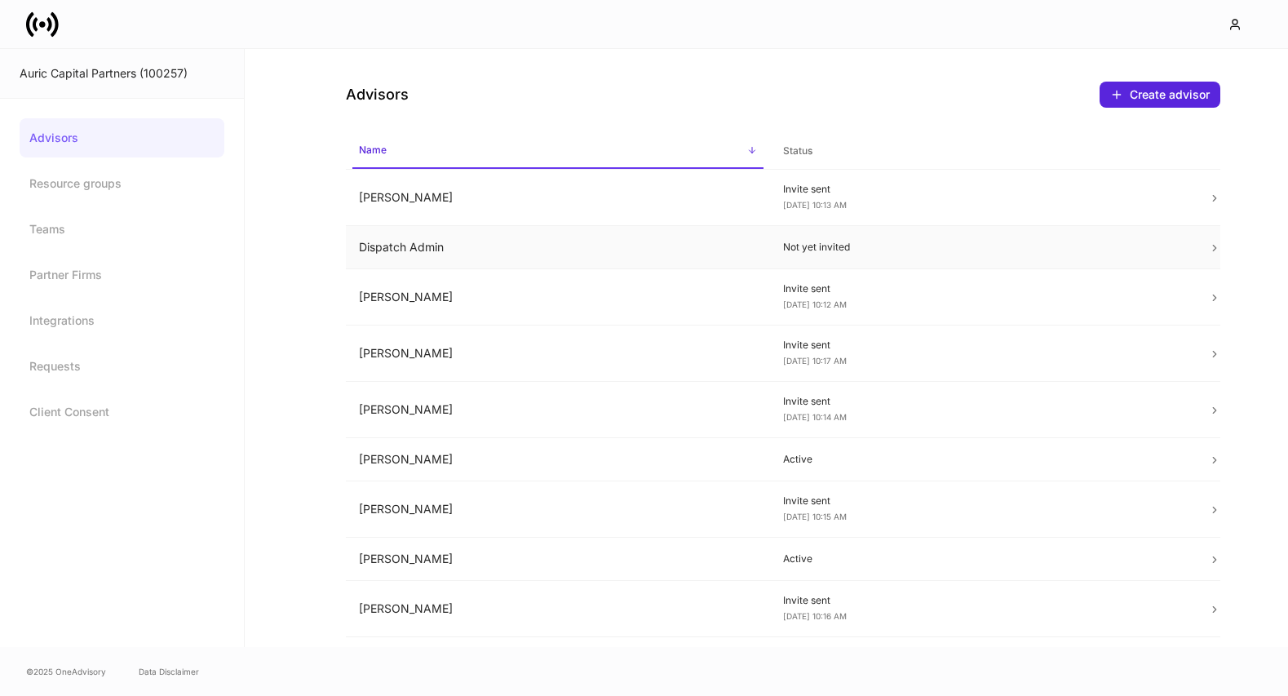
click at [463, 251] on td "Dispatch Admin" at bounding box center [558, 247] width 425 height 43
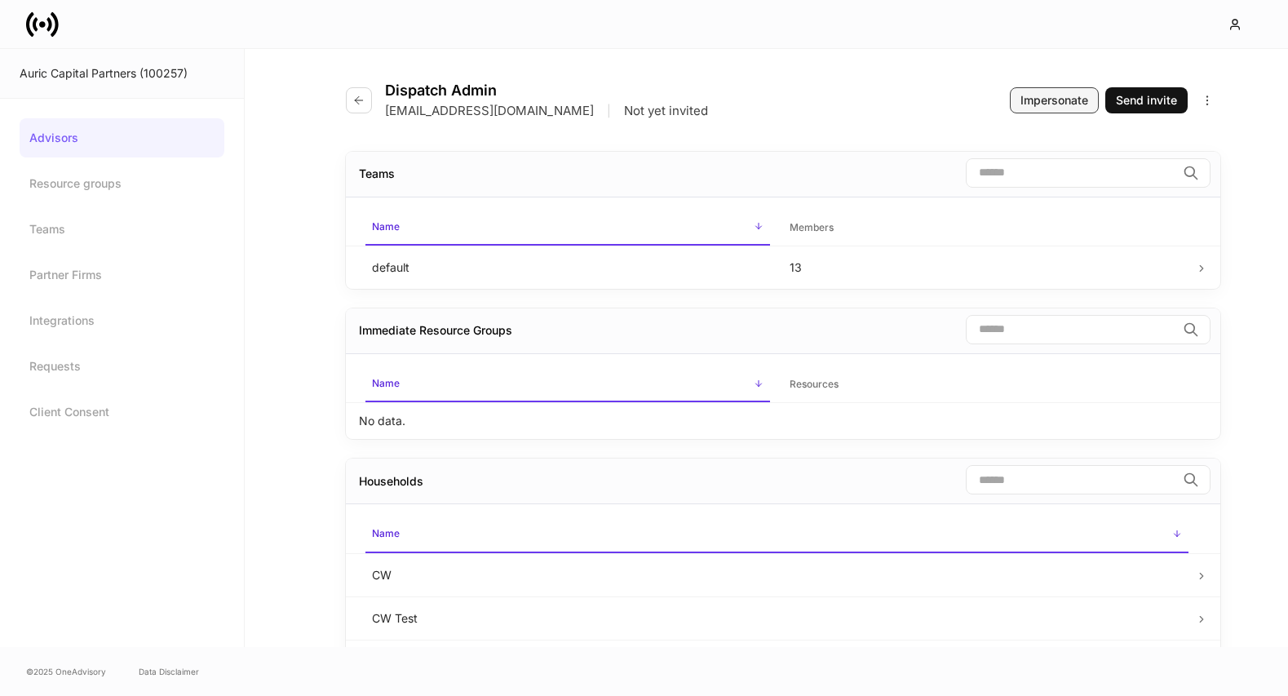
click at [1054, 108] on button "Impersonate" at bounding box center [1054, 100] width 89 height 26
click at [362, 102] on icon "button" at bounding box center [358, 100] width 13 height 13
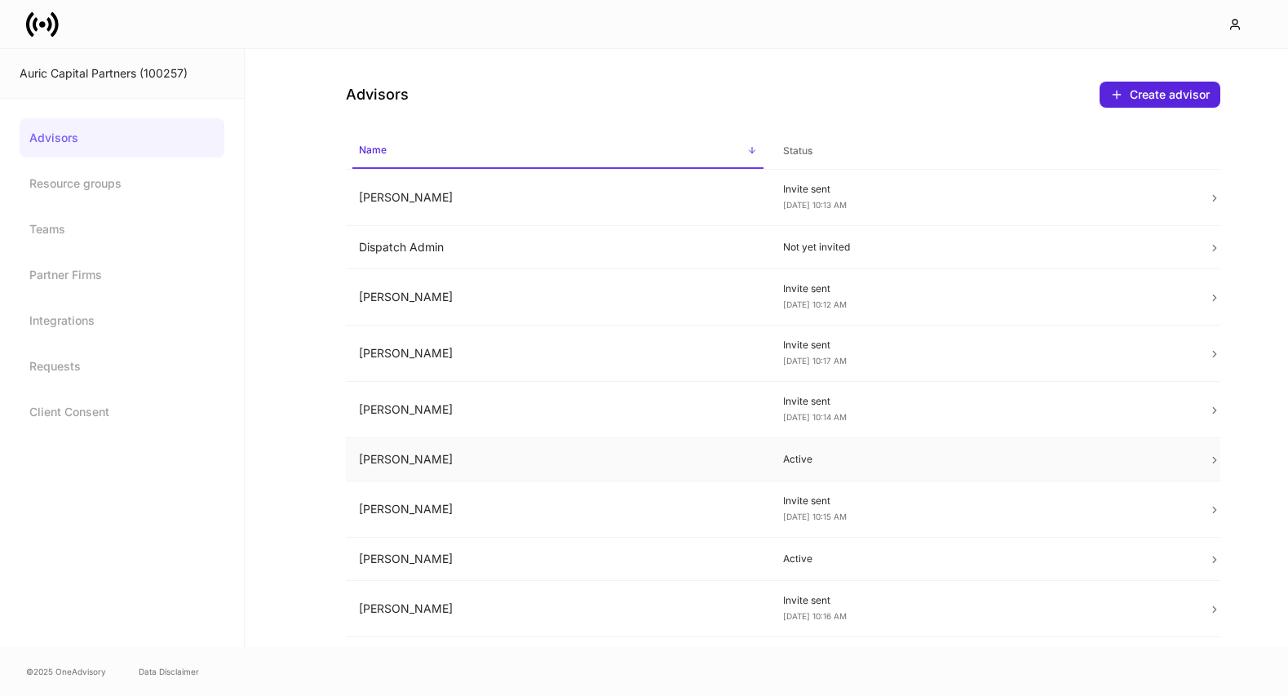
scroll to position [188, 0]
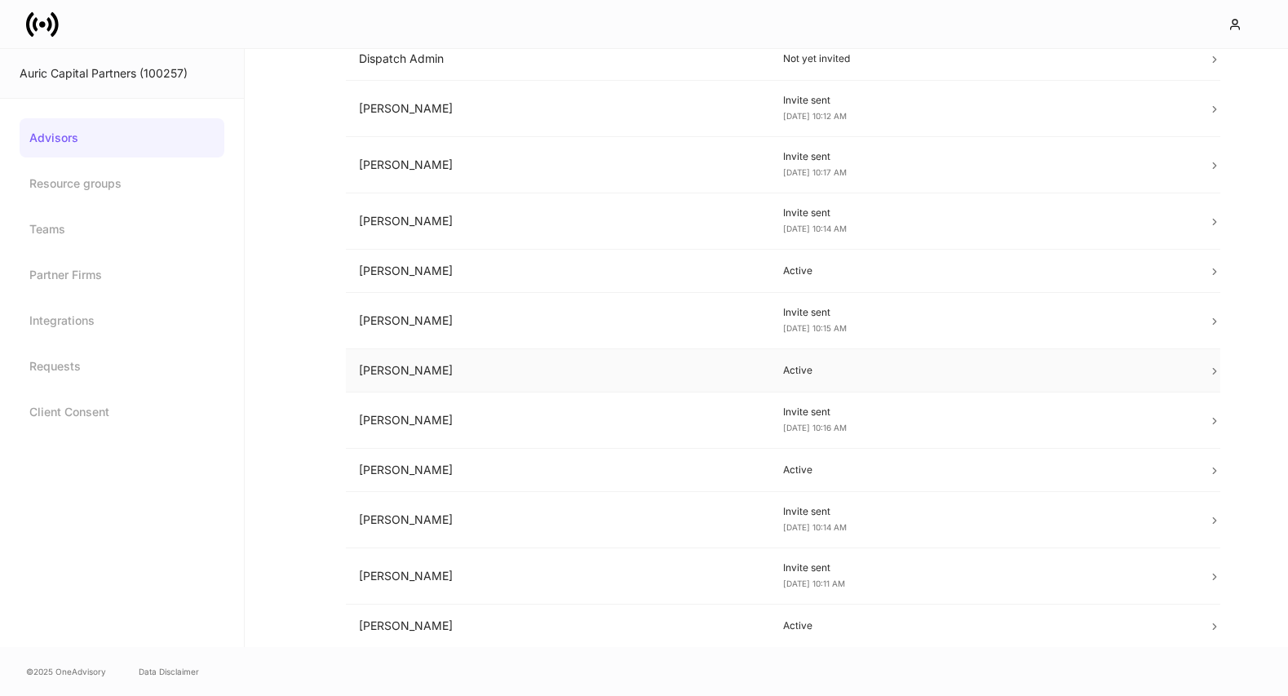
click at [511, 385] on td "Lauren Faltys" at bounding box center [558, 370] width 425 height 43
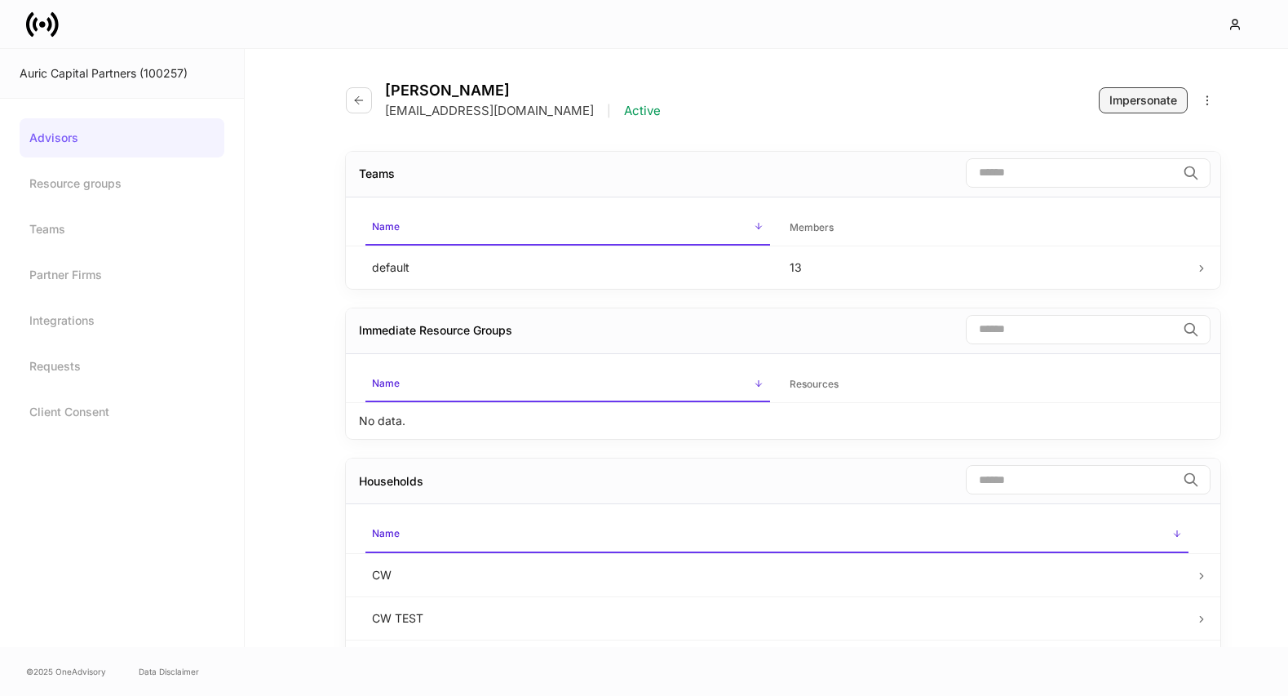
click at [1127, 105] on div "Impersonate" at bounding box center [1143, 100] width 68 height 16
